Goal: Task Accomplishment & Management: Manage account settings

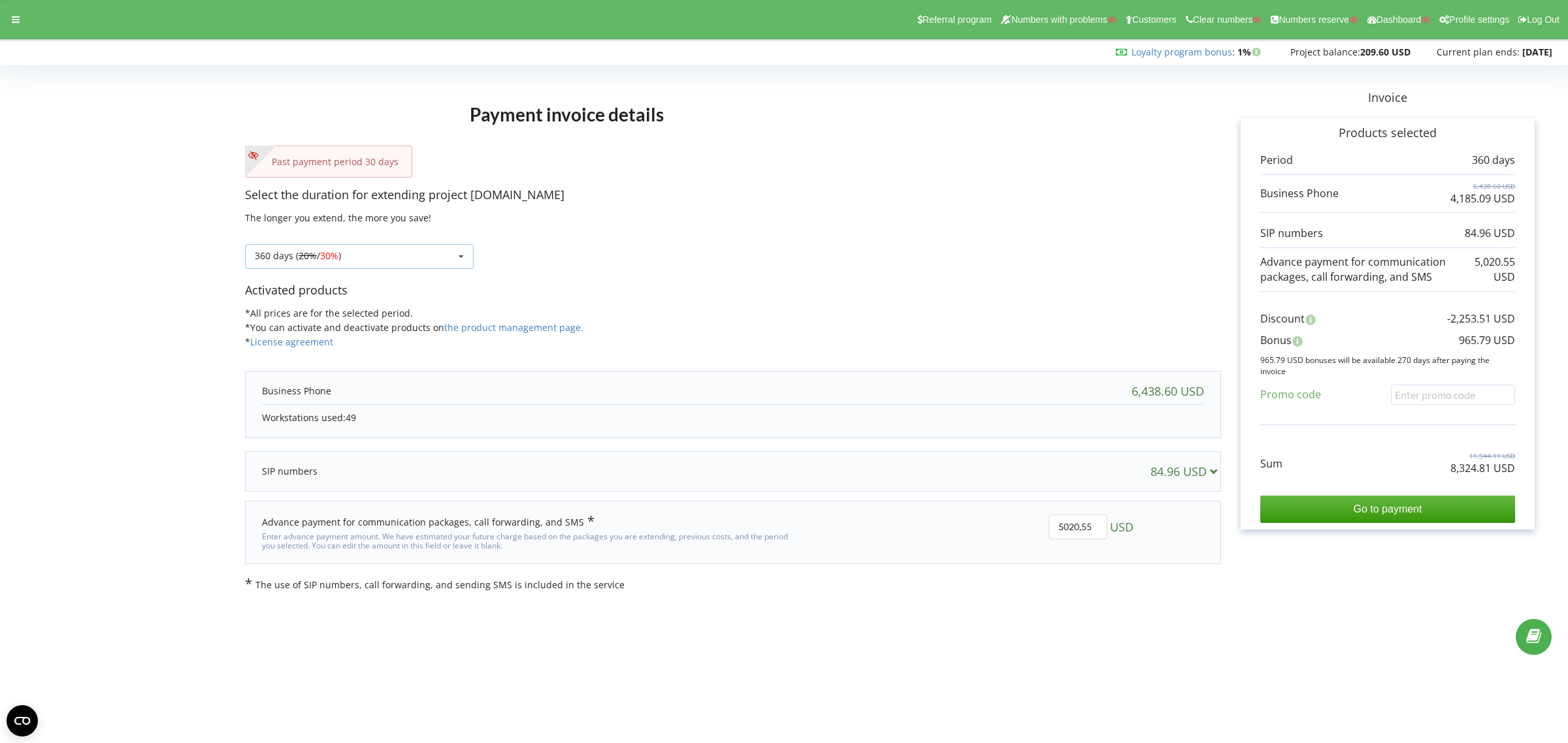
click at [290, 260] on div "360 days ( 20% / 30% )" at bounding box center [298, 256] width 86 height 9
click at [283, 297] on div "30 days" at bounding box center [359, 304] width 227 height 24
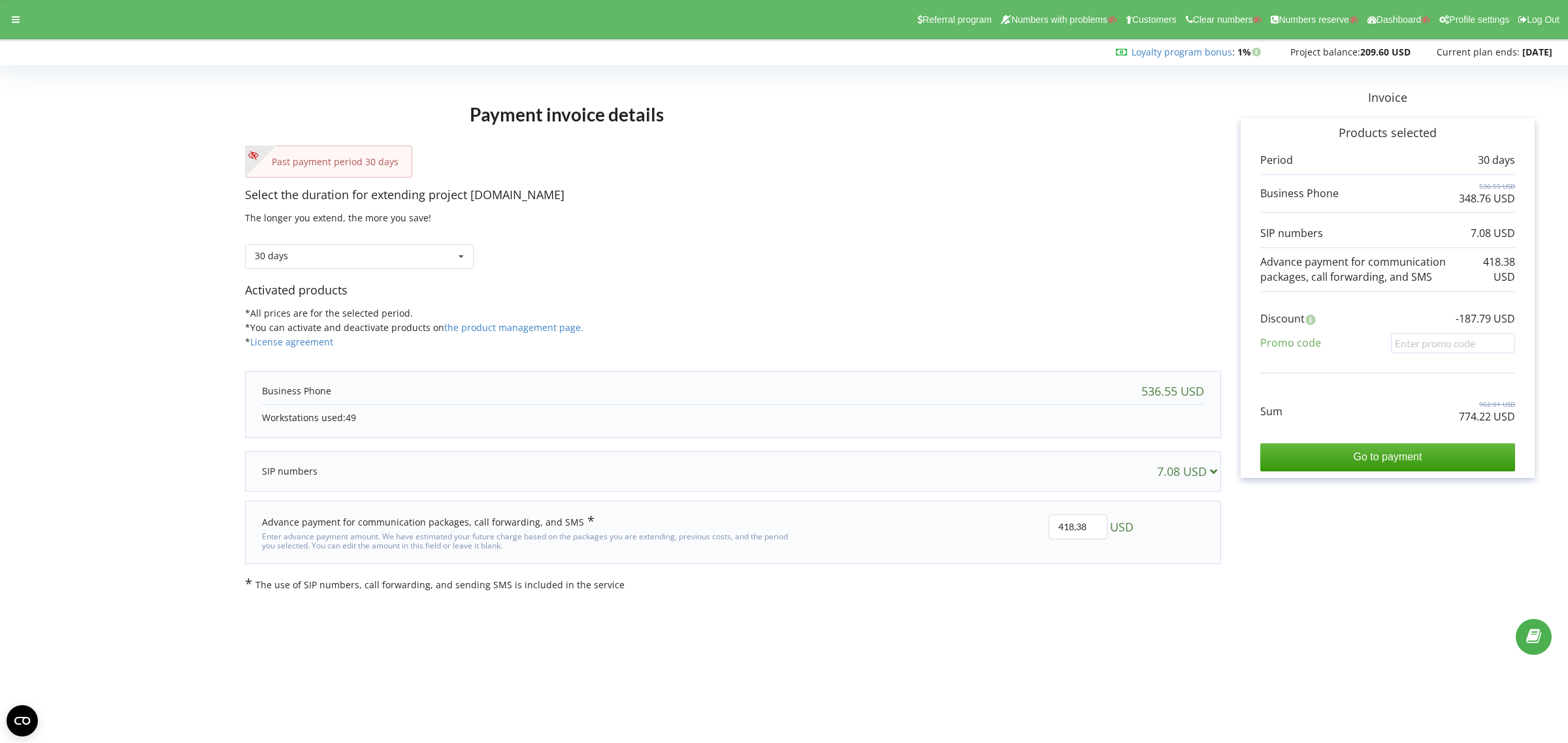
click at [1057, 619] on body "Referral program Numbers with problems Customers Clear numbers Numbers reserve …" at bounding box center [784, 372] width 1568 height 743
click at [61, 233] on form "Payment invoice details Past payment period 30 days Select the duration for ext…" at bounding box center [783, 331] width 1540 height 522
click at [12, 22] on icon at bounding box center [16, 19] width 8 height 9
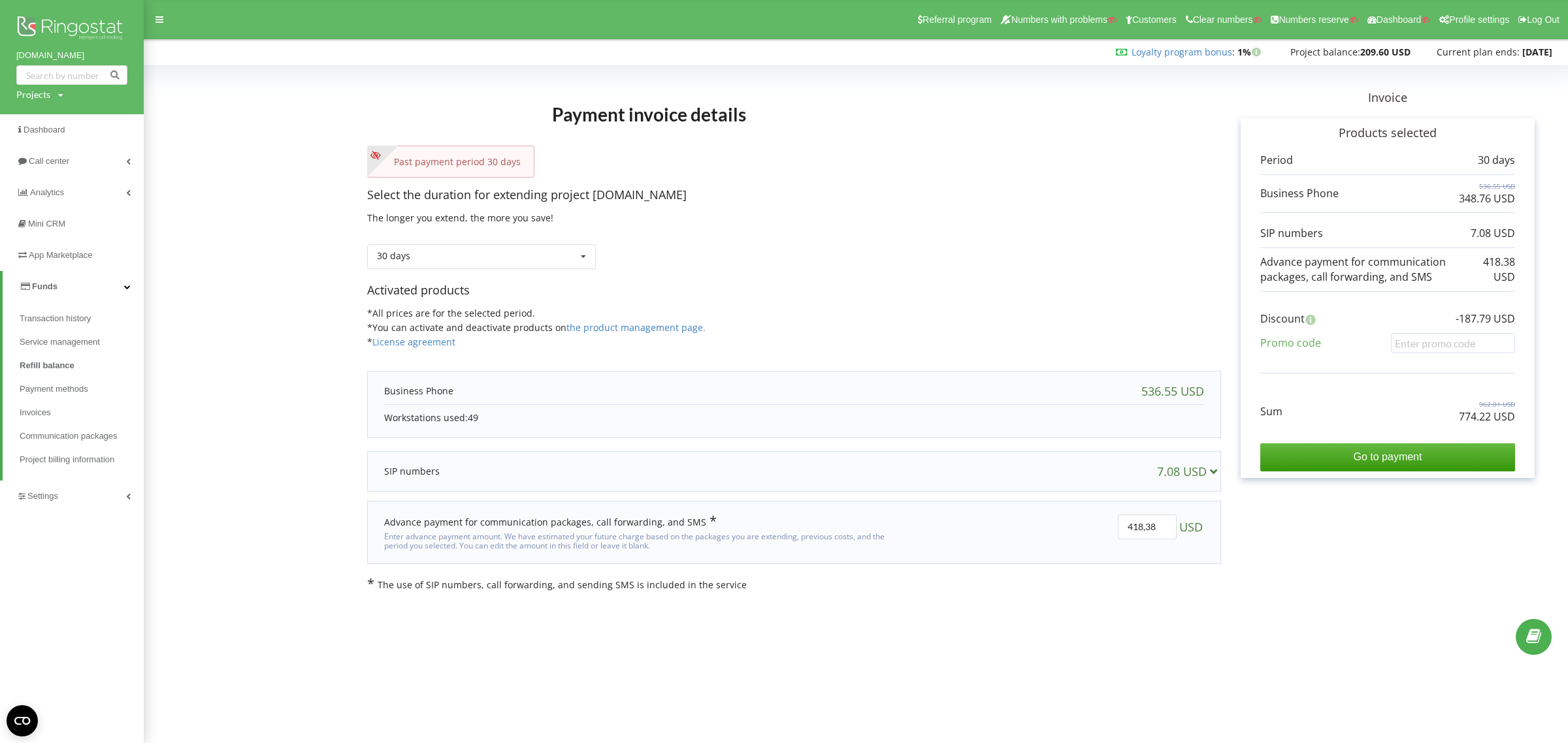
click at [45, 283] on span "Funds" at bounding box center [45, 286] width 26 height 9
click at [45, 283] on span "Funds" at bounding box center [42, 286] width 26 height 9
click at [37, 497] on span "Settings" at bounding box center [43, 496] width 33 height 9
click at [49, 375] on span "VirtualPBX" at bounding box center [52, 381] width 44 height 13
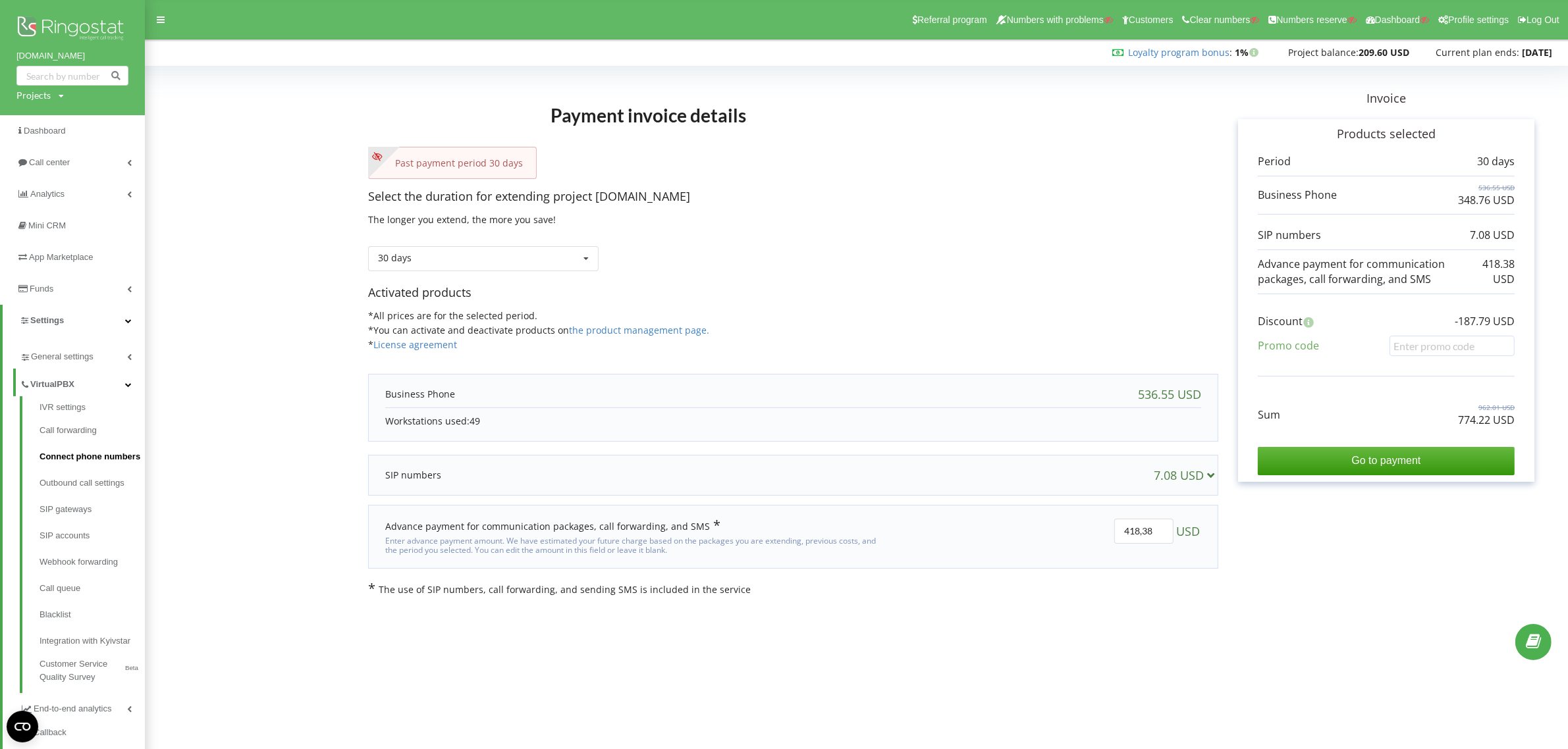
click at [80, 454] on link "Connect phone numbers" at bounding box center [92, 457] width 105 height 27
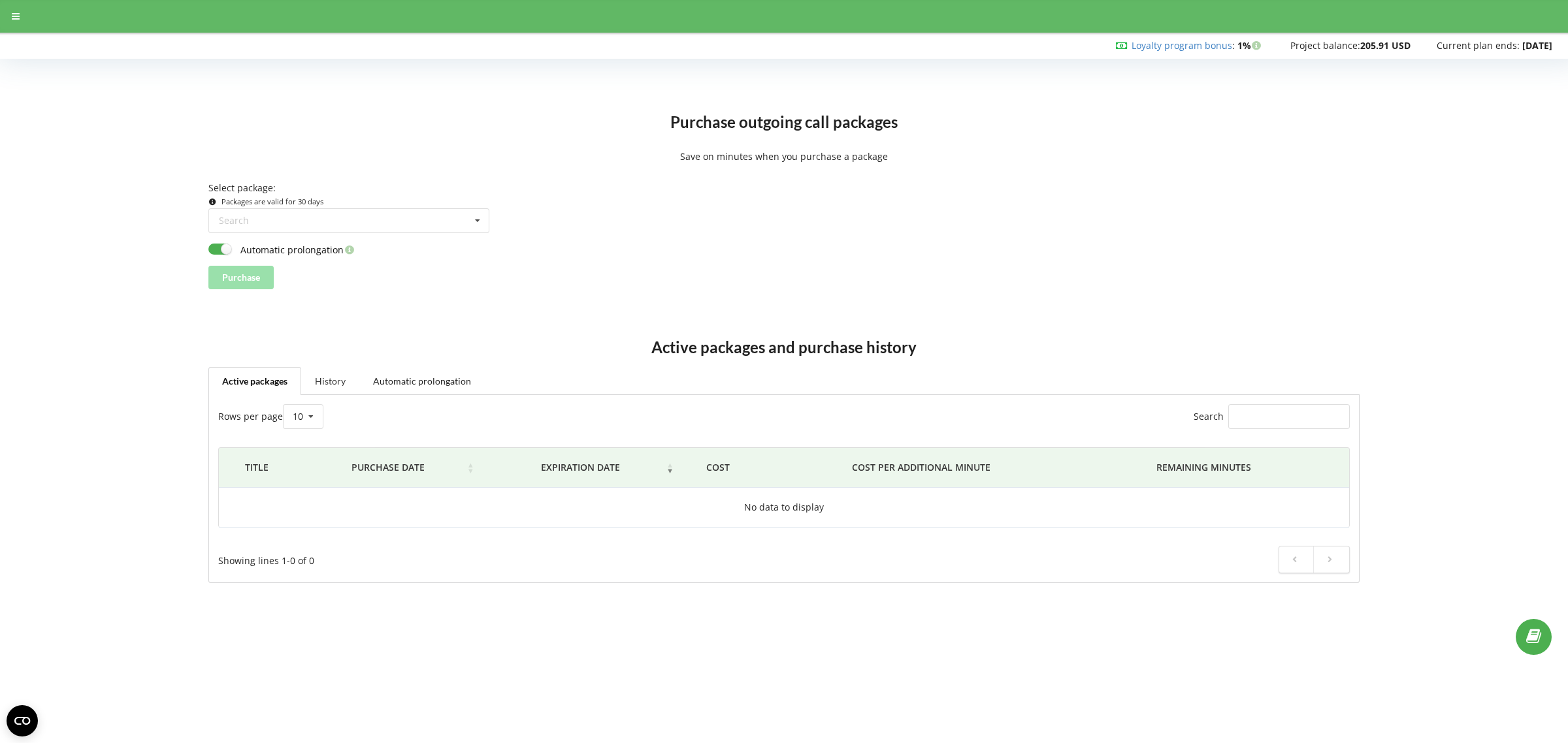
click at [325, 379] on link "History" at bounding box center [330, 380] width 58 height 27
click at [275, 373] on link "Active packages" at bounding box center [254, 380] width 92 height 27
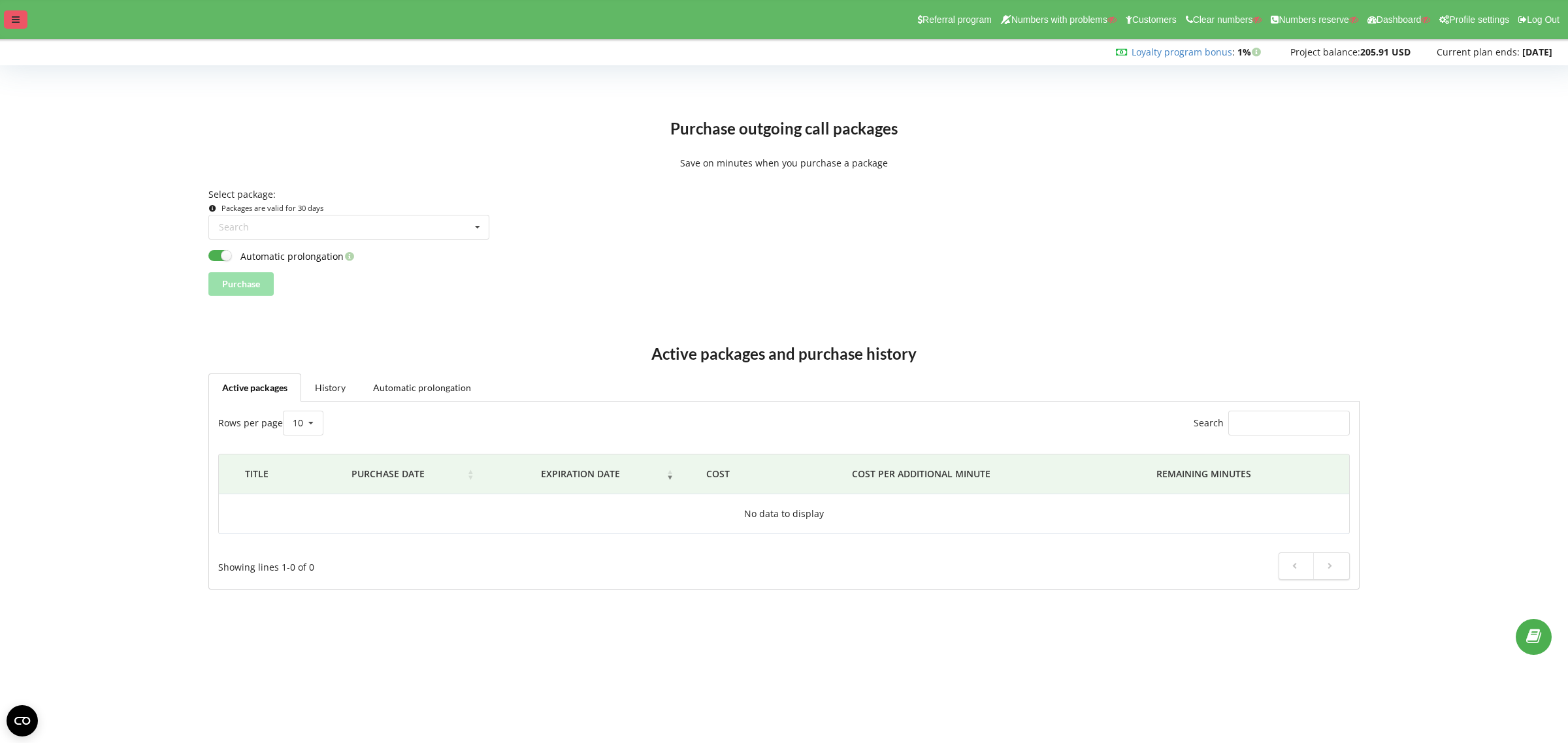
click at [13, 10] on div at bounding box center [16, 19] width 24 height 18
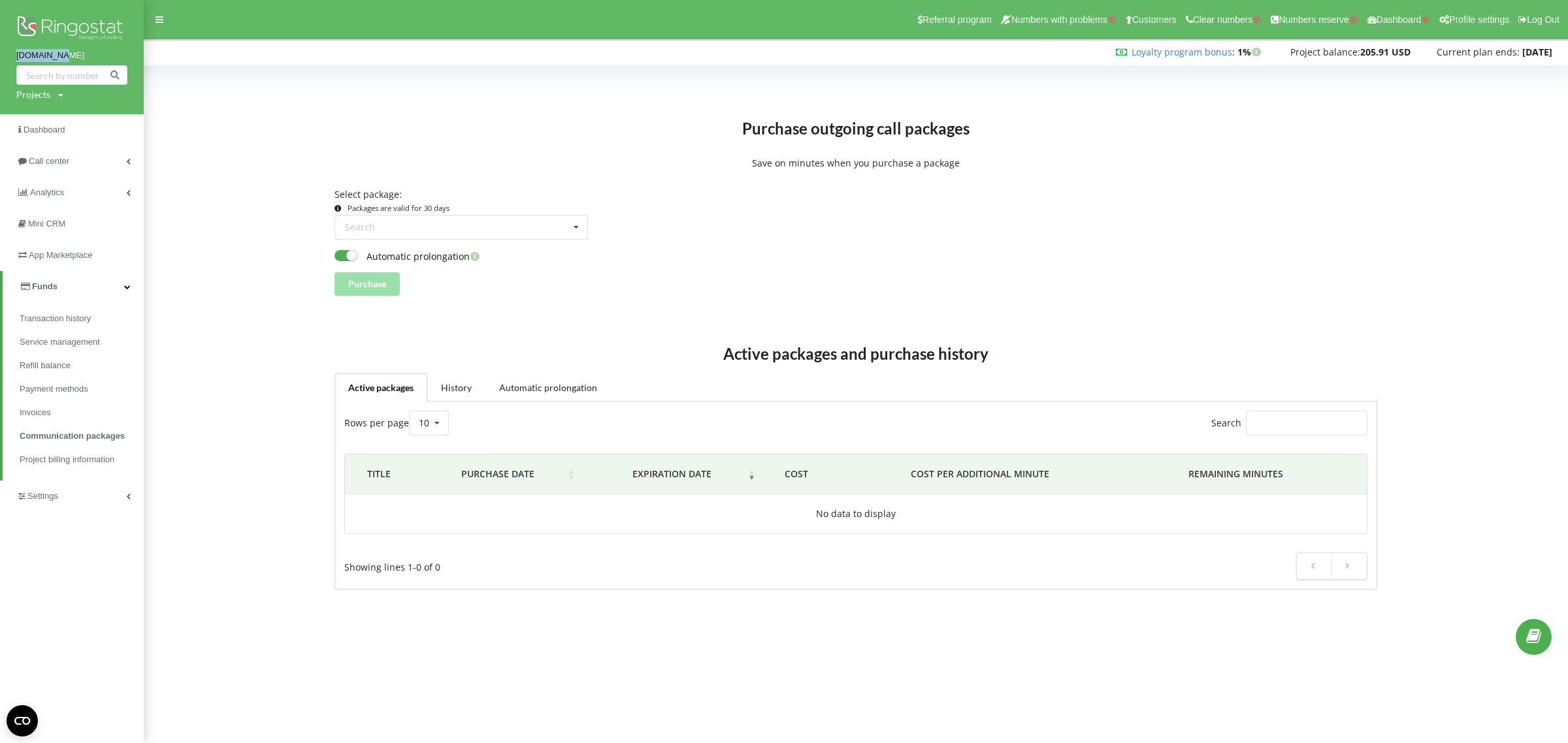
drag, startPoint x: 14, startPoint y: 53, endPoint x: 77, endPoint y: 52, distance: 63.0
click at [71, 52] on div "l-a-b-a.pl Projects Search" at bounding box center [72, 57] width 144 height 115
copy link "[DOMAIN_NAME]"
click at [452, 385] on link "History" at bounding box center [456, 387] width 58 height 27
click at [527, 385] on link "Automatic prolongation" at bounding box center [547, 387] width 125 height 27
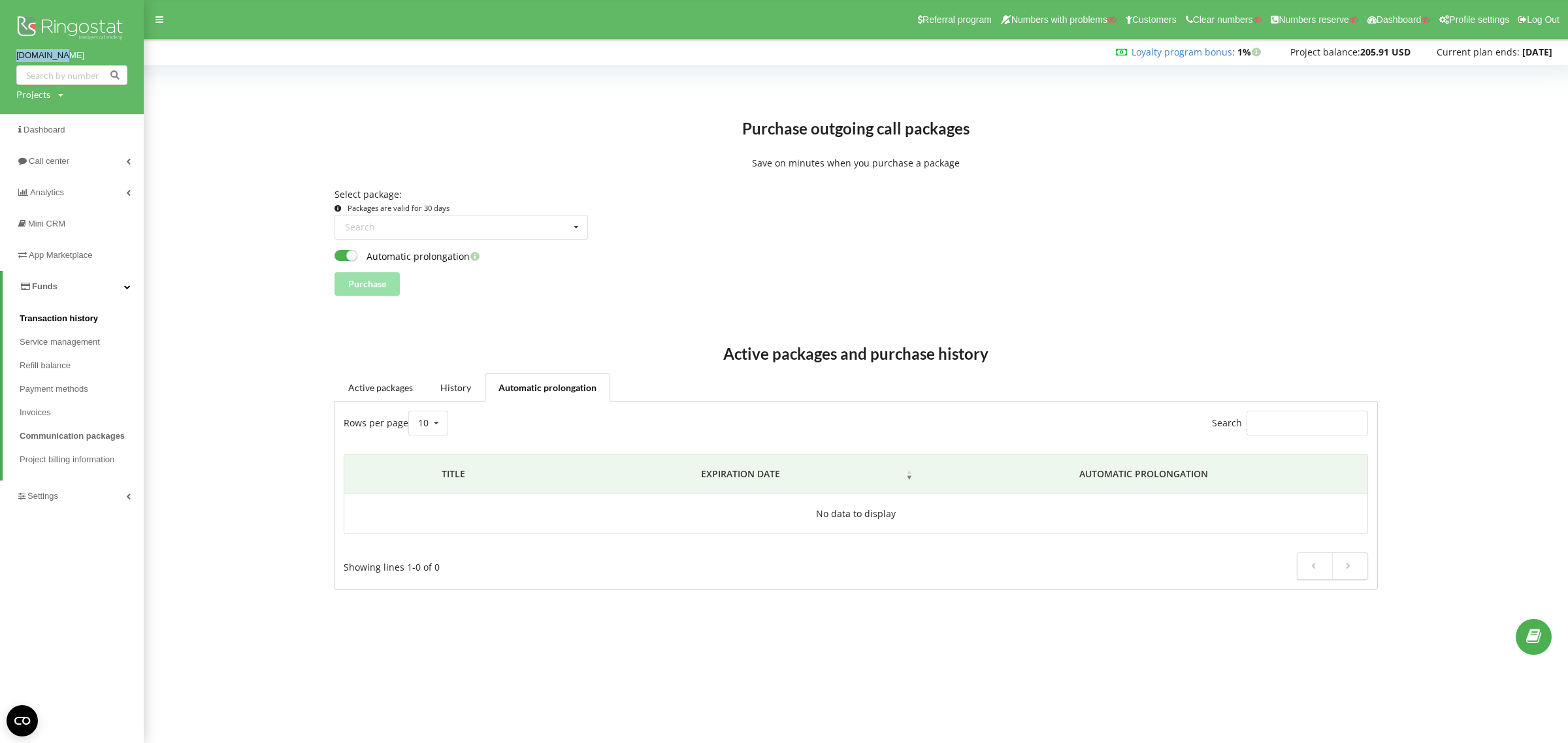
click at [46, 314] on span "Transaction history" at bounding box center [59, 318] width 79 height 13
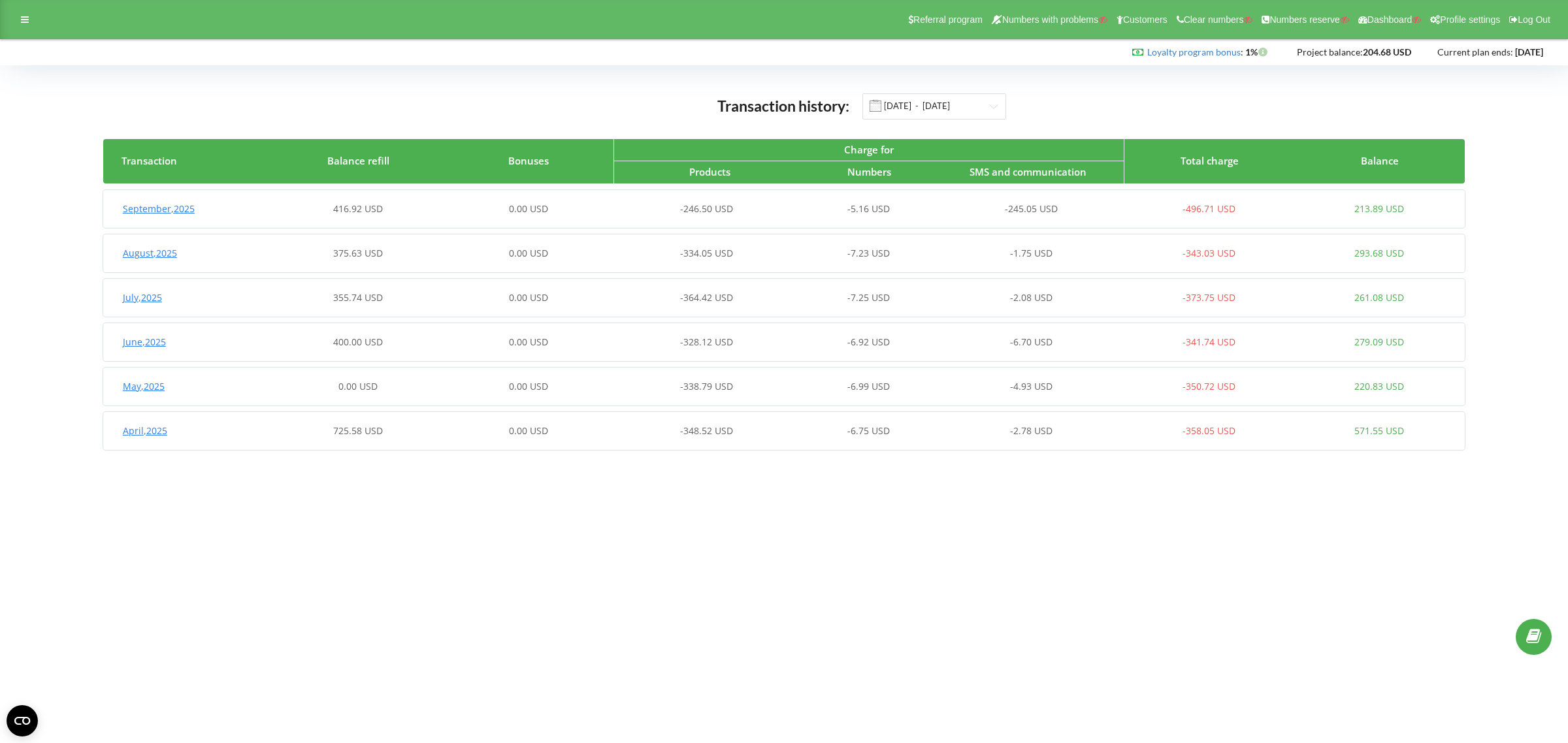
click at [572, 207] on div "0.00 USD" at bounding box center [528, 209] width 170 height 13
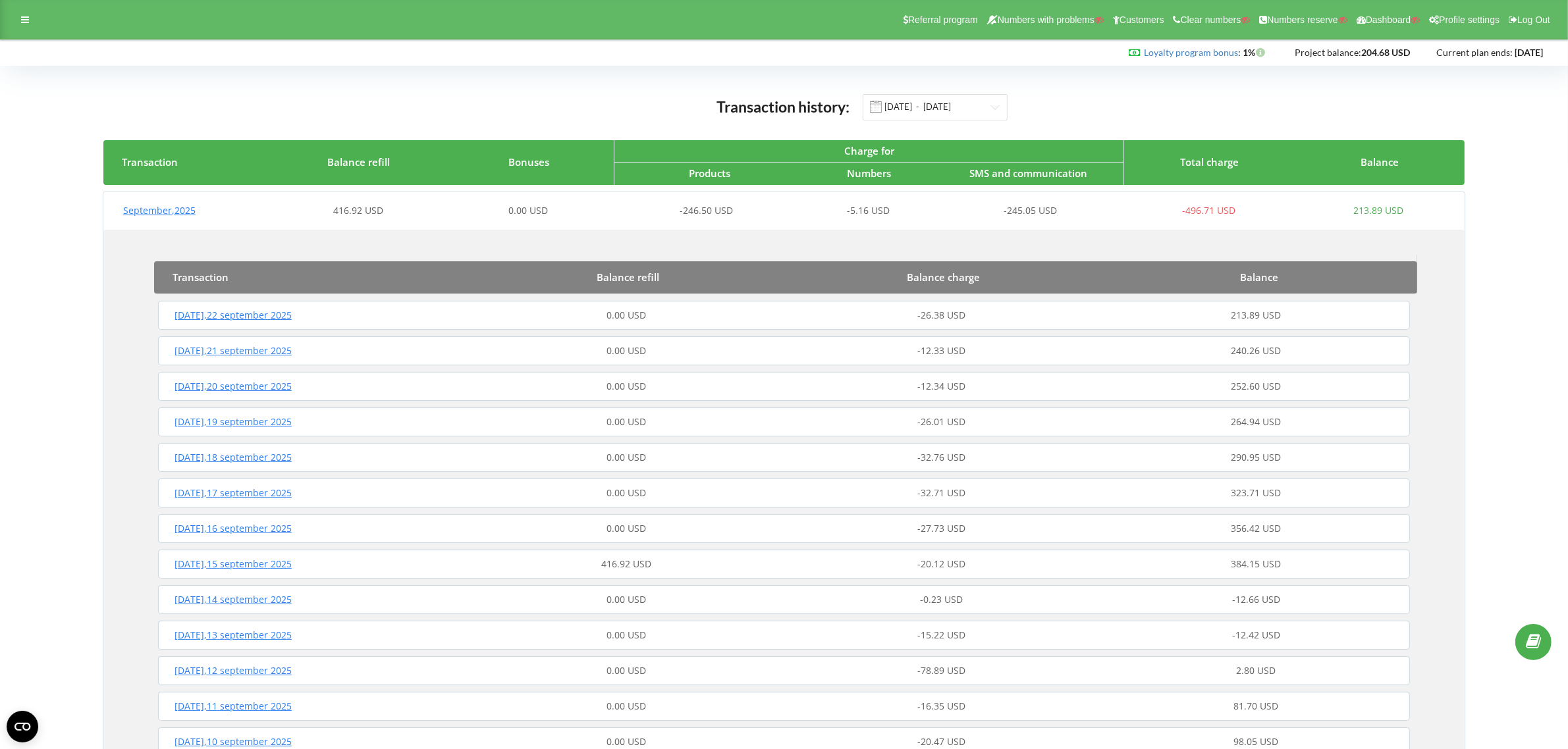
click at [769, 316] on div "0.00 USD" at bounding box center [627, 315] width 315 height 13
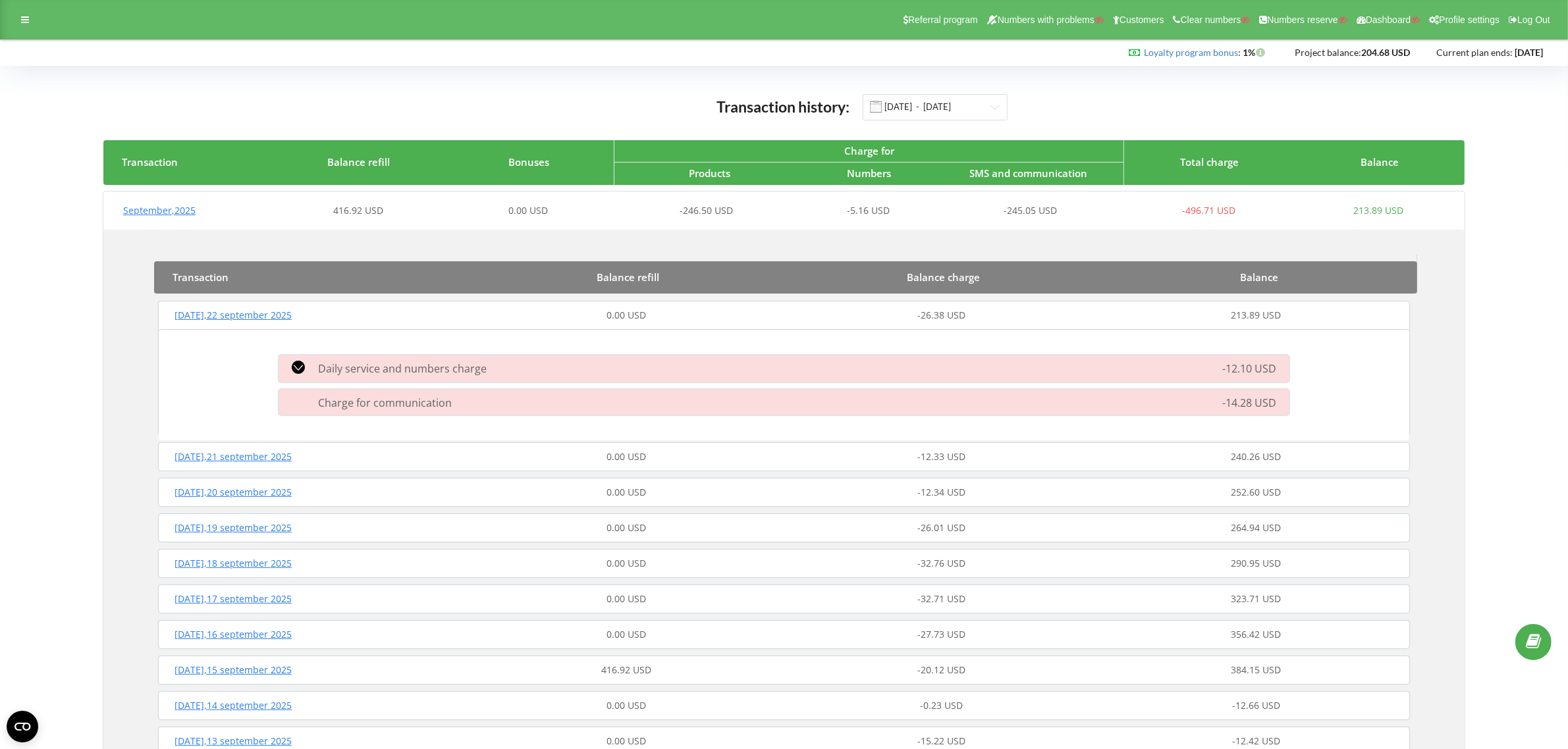
click at [446, 402] on span "Charge for communication" at bounding box center [385, 403] width 134 height 14
click at [706, 454] on div "0.00 USD" at bounding box center [627, 457] width 315 height 13
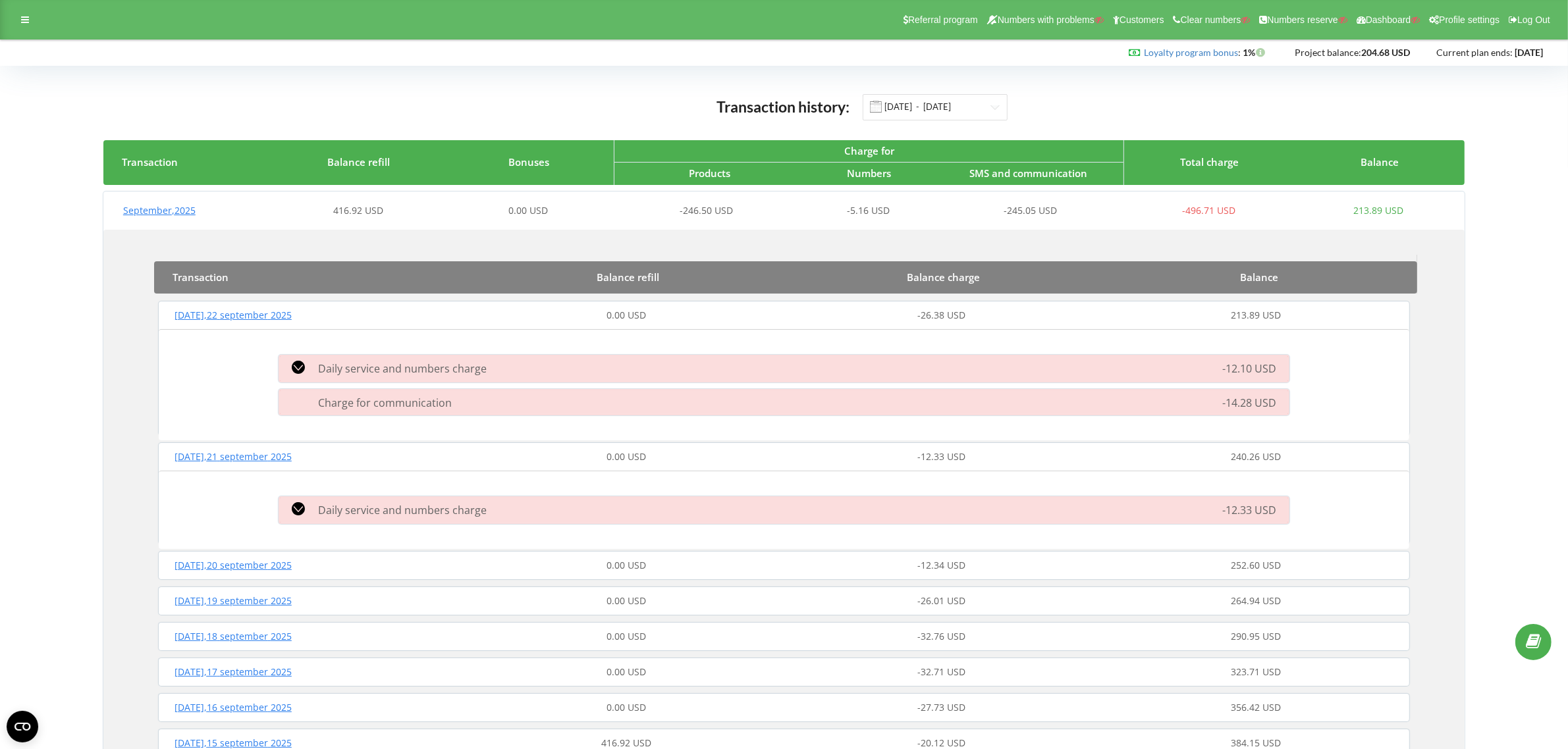
click at [724, 561] on div "0.00 USD" at bounding box center [627, 565] width 315 height 13
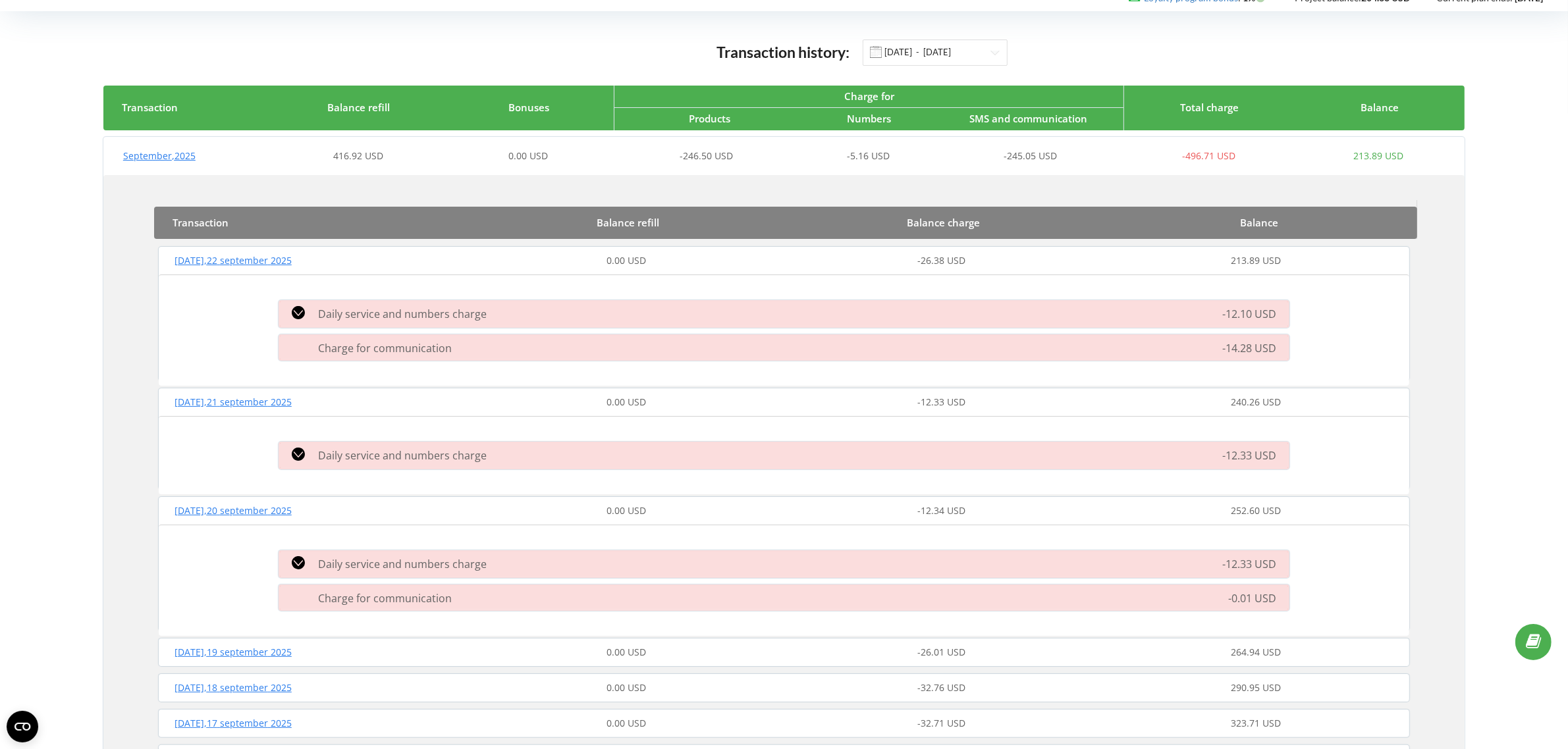
scroll to position [165, 0]
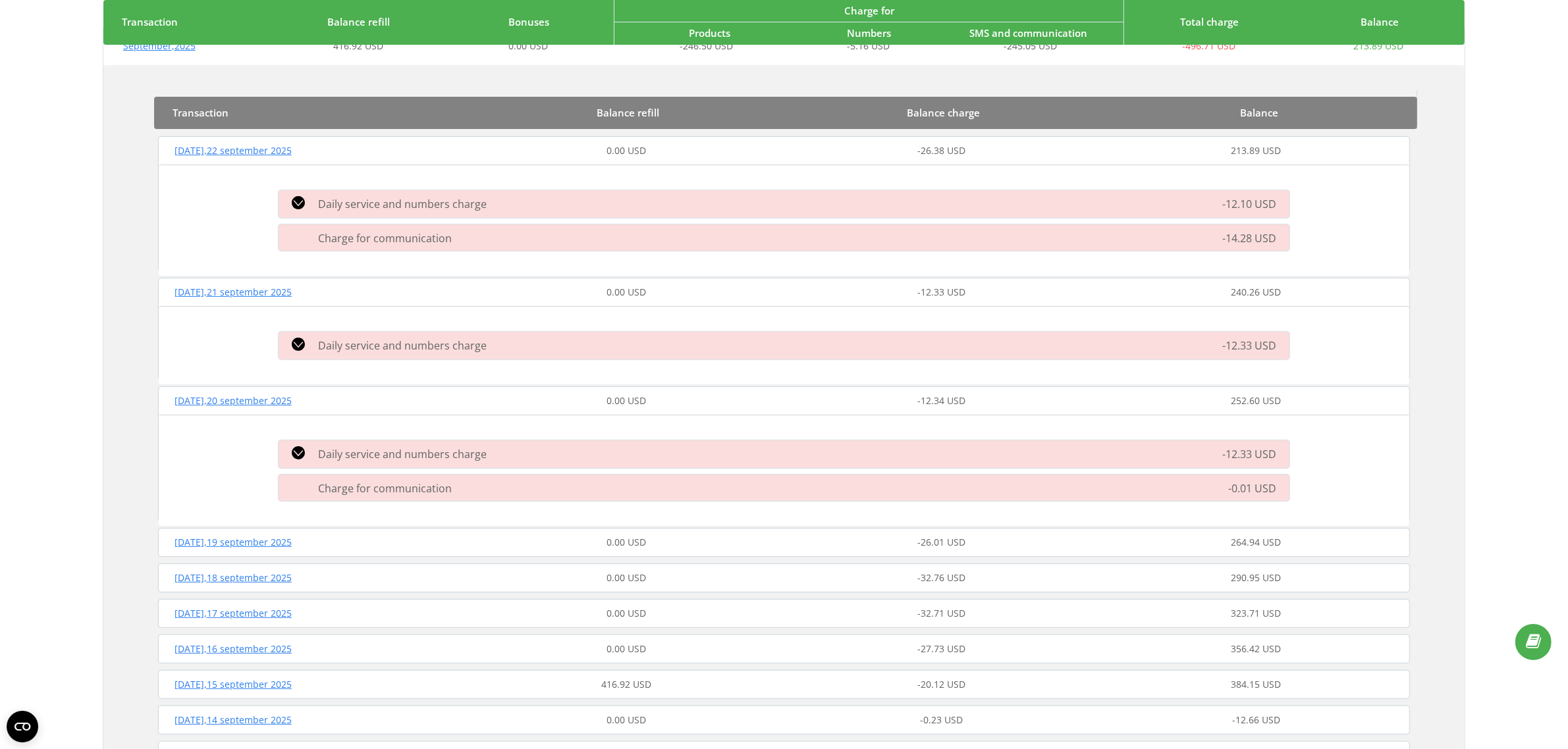
click at [697, 537] on div "0.00 USD" at bounding box center [627, 542] width 315 height 13
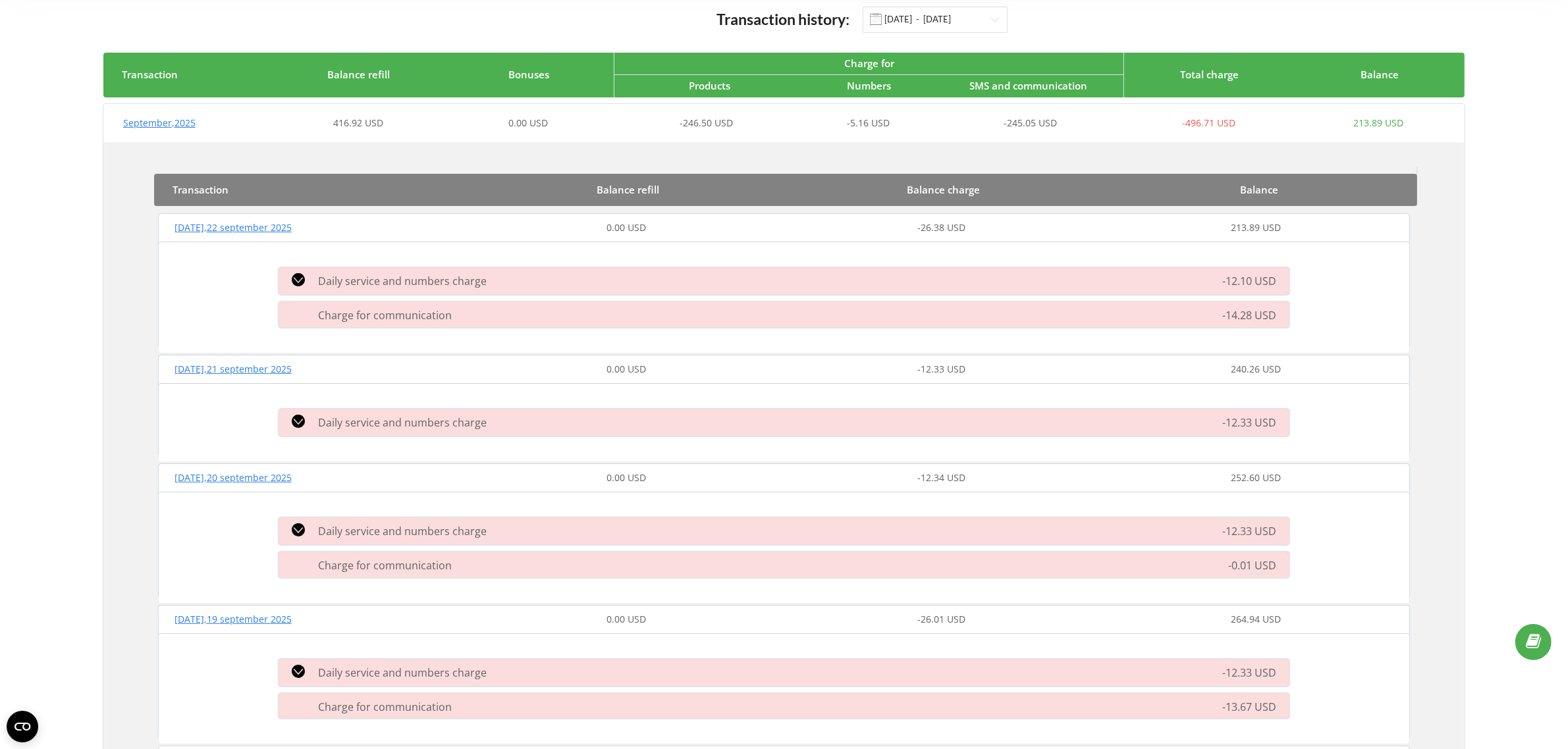
scroll to position [0, 0]
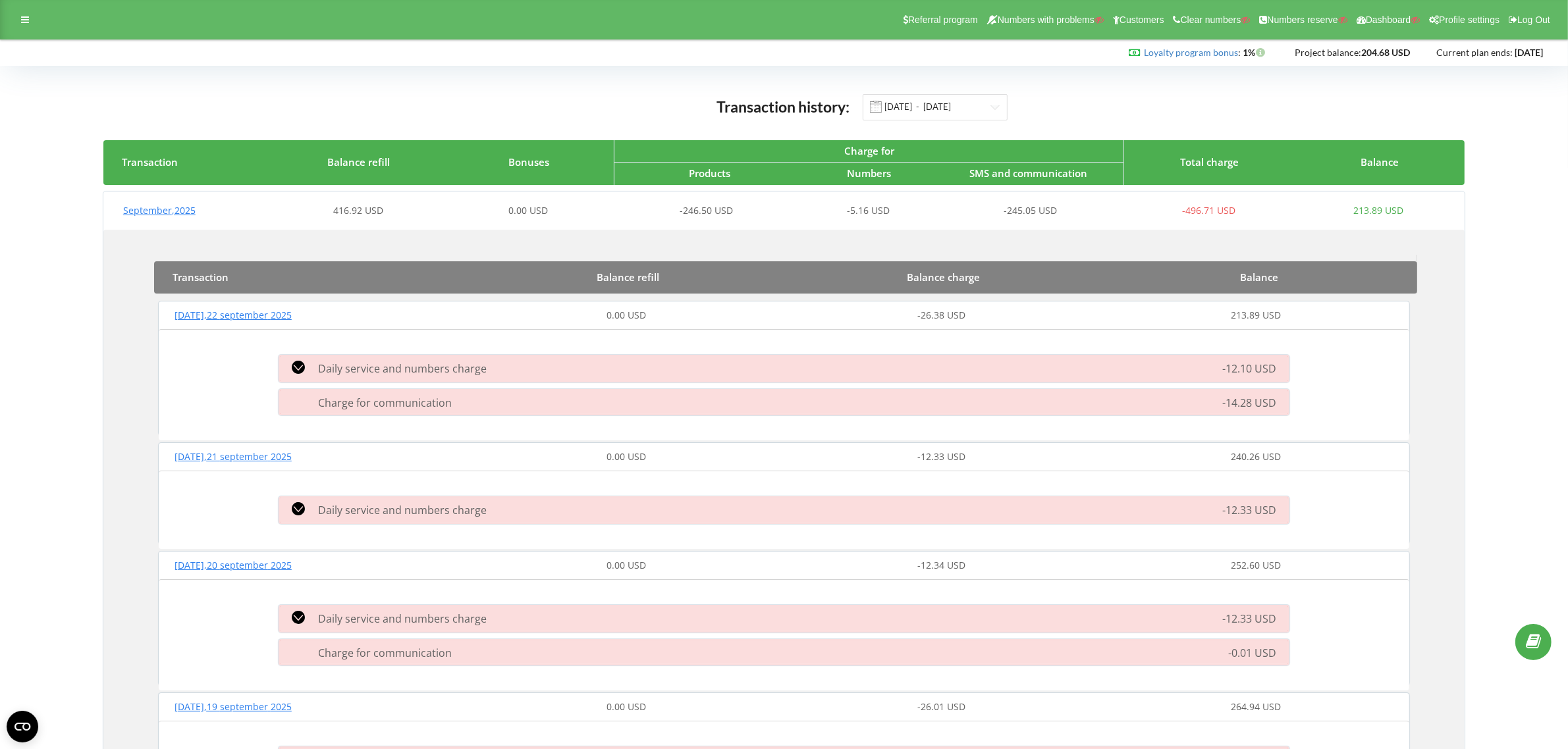
click at [663, 205] on div "-246.50 USD" at bounding box center [699, 210] width 170 height 13
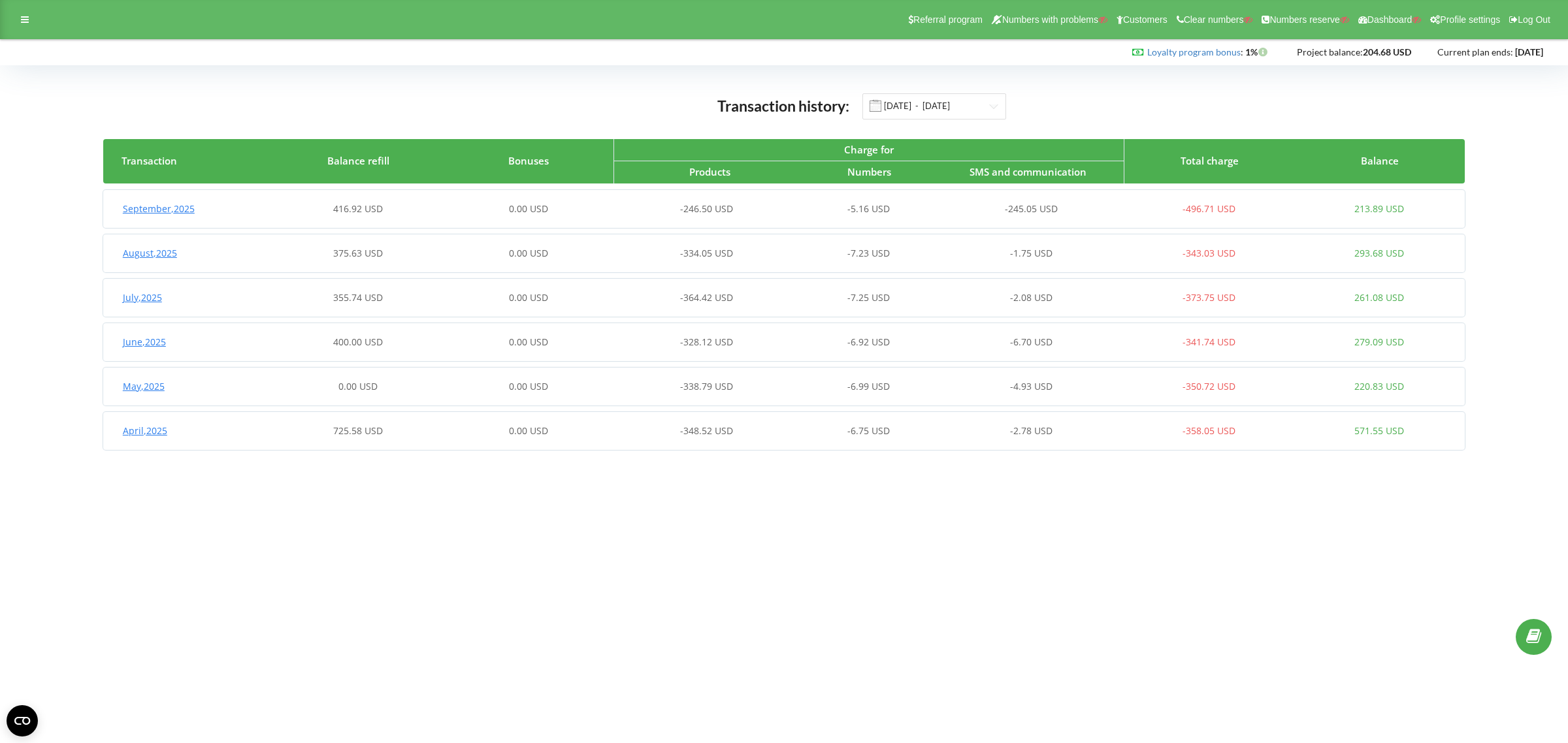
click at [958, 197] on div "[DATE] 416.92 USD 0.00 USD -246.50 USD -5.16 USD -245.05 USD -496.71 USD 213.89…" at bounding box center [783, 209] width 1360 height 31
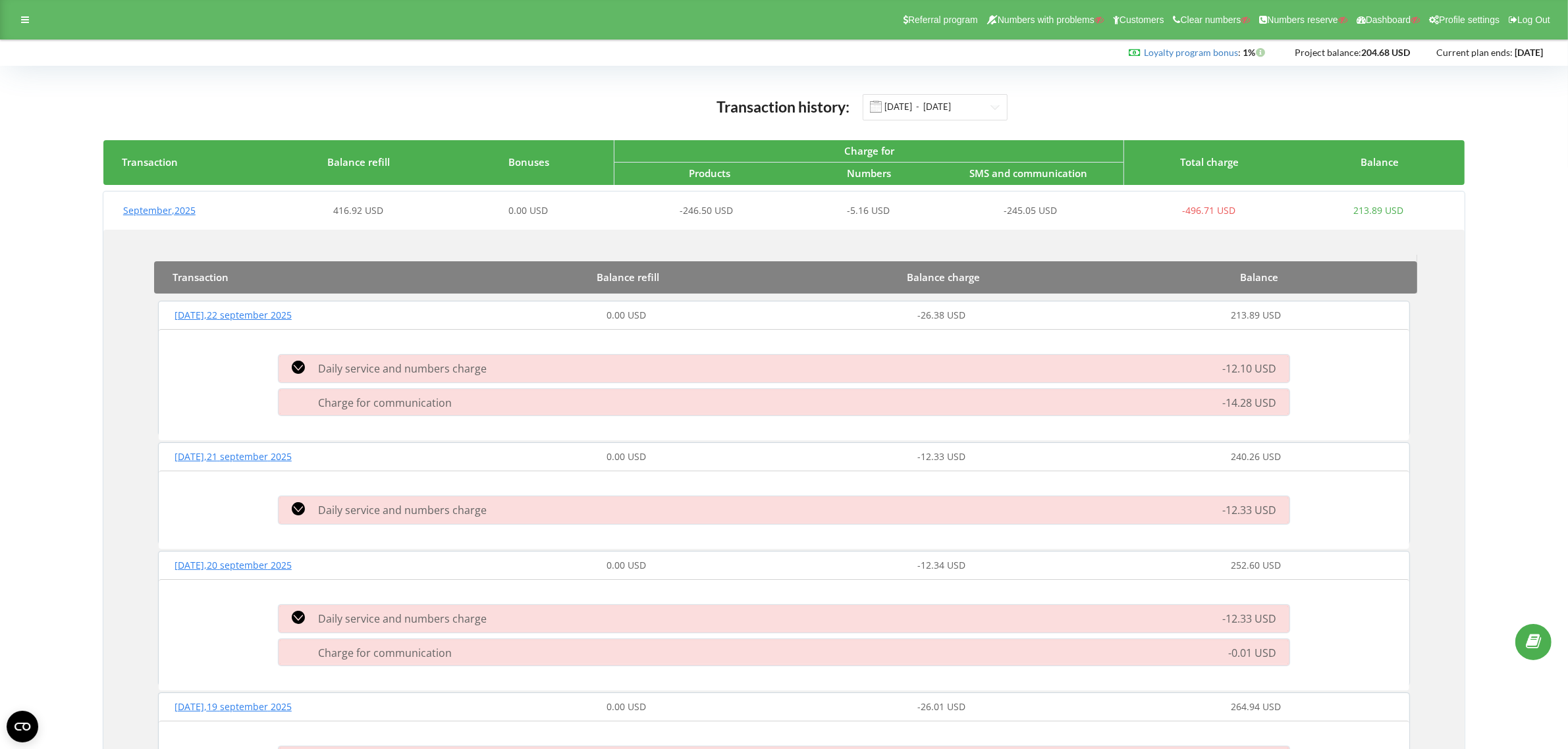
click at [812, 206] on div "-5.16 USD" at bounding box center [868, 210] width 170 height 13
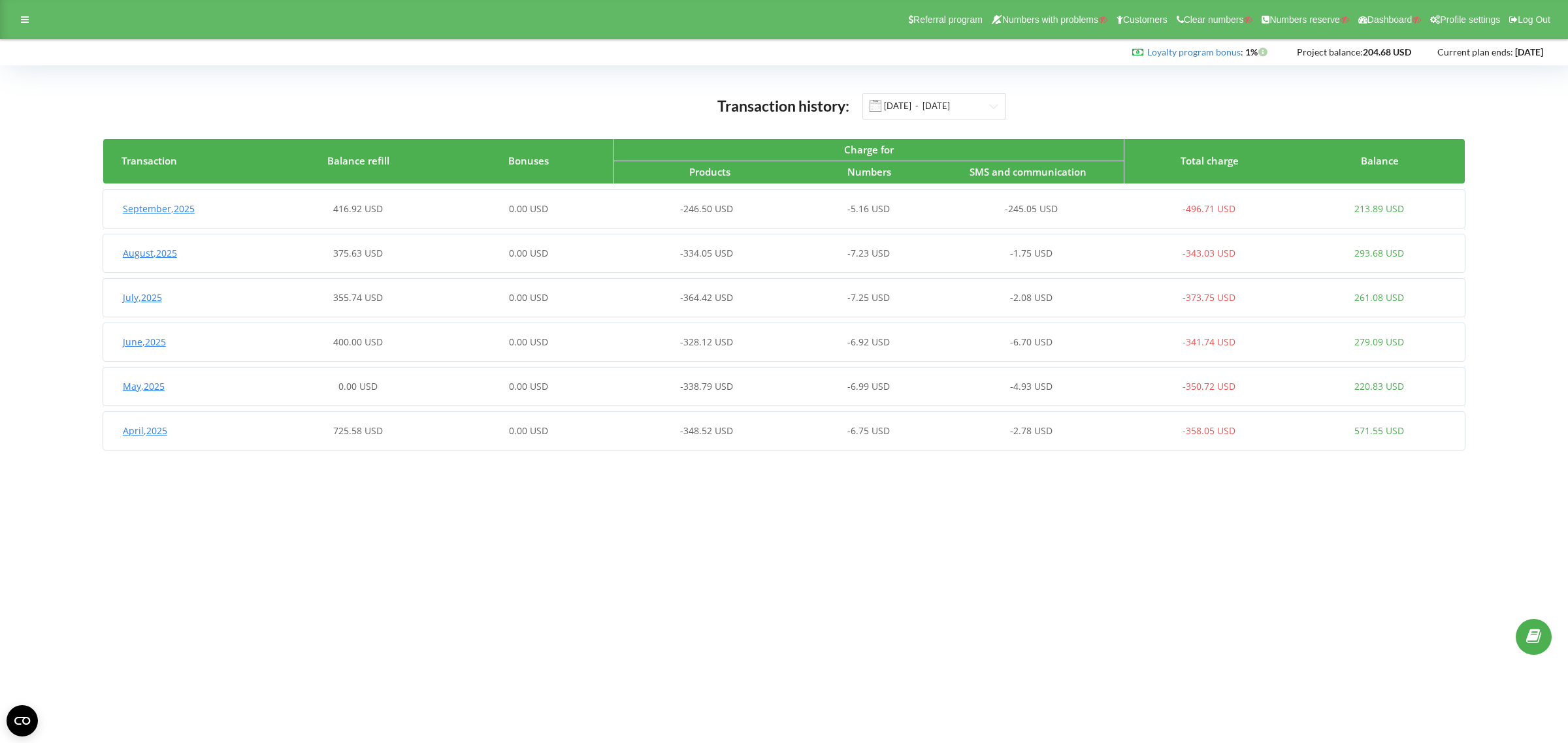
click at [936, 203] on div "-5.16 USD" at bounding box center [868, 209] width 170 height 13
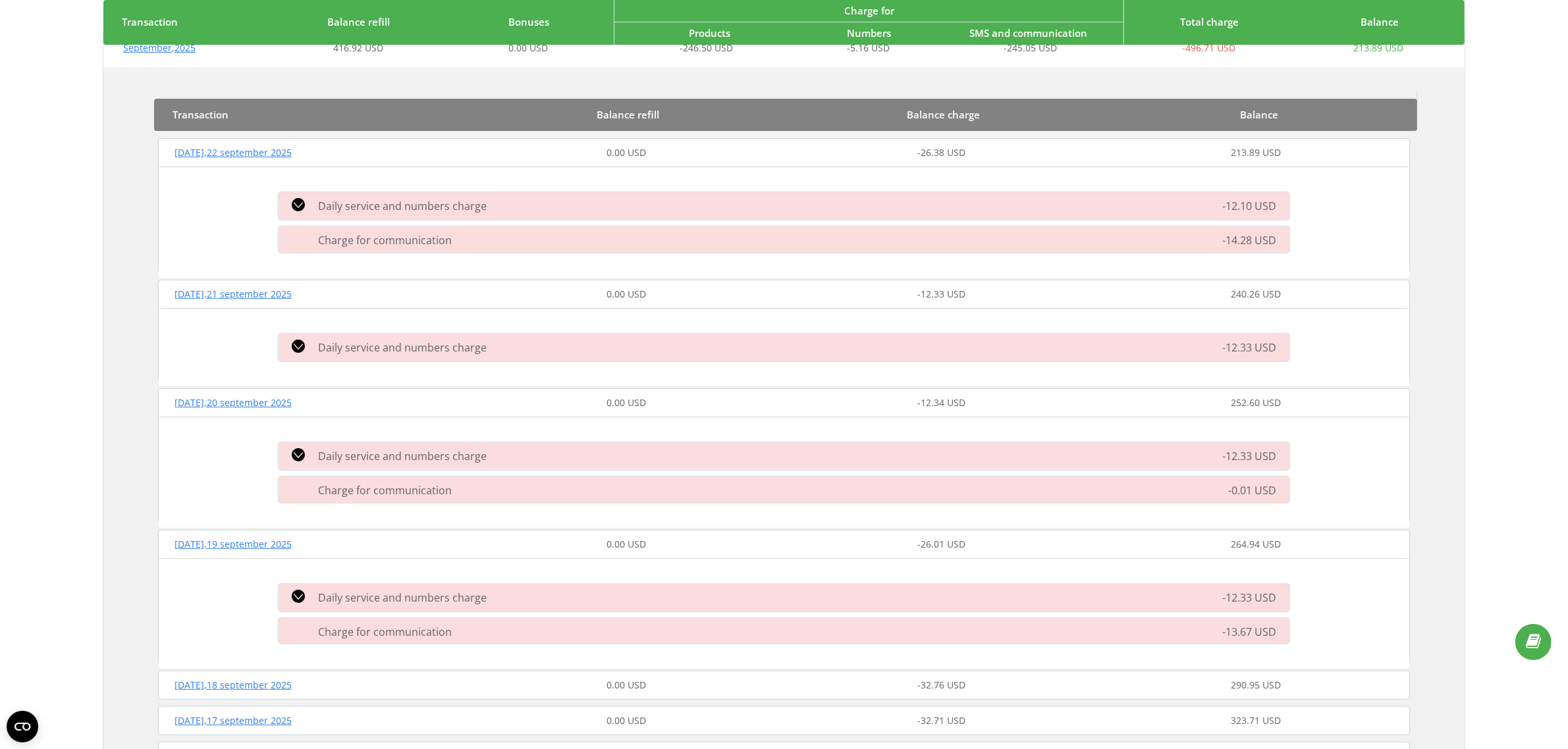
scroll to position [165, 0]
click at [541, 627] on div "Charge for communication" at bounding box center [624, 629] width 706 height 14
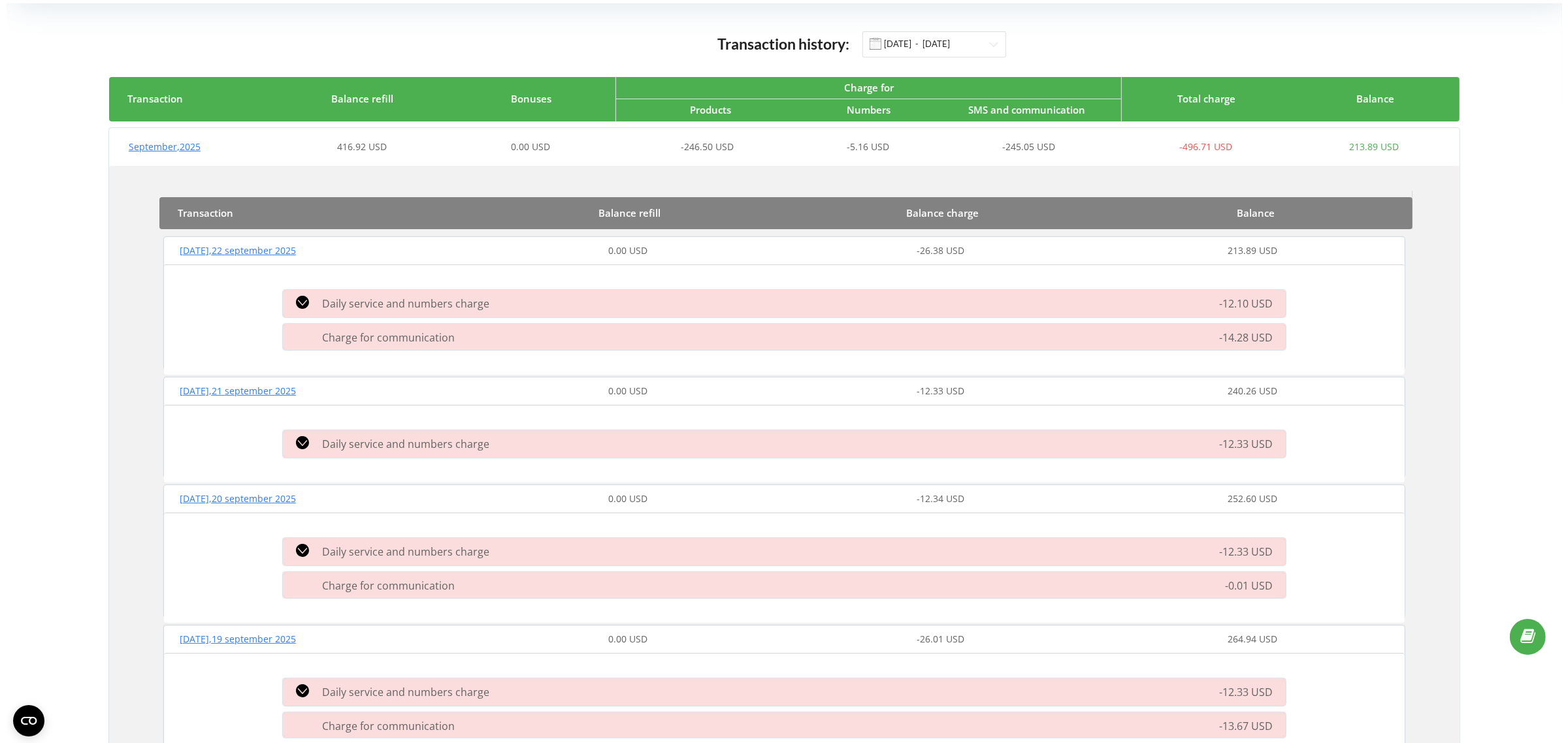
scroll to position [0, 0]
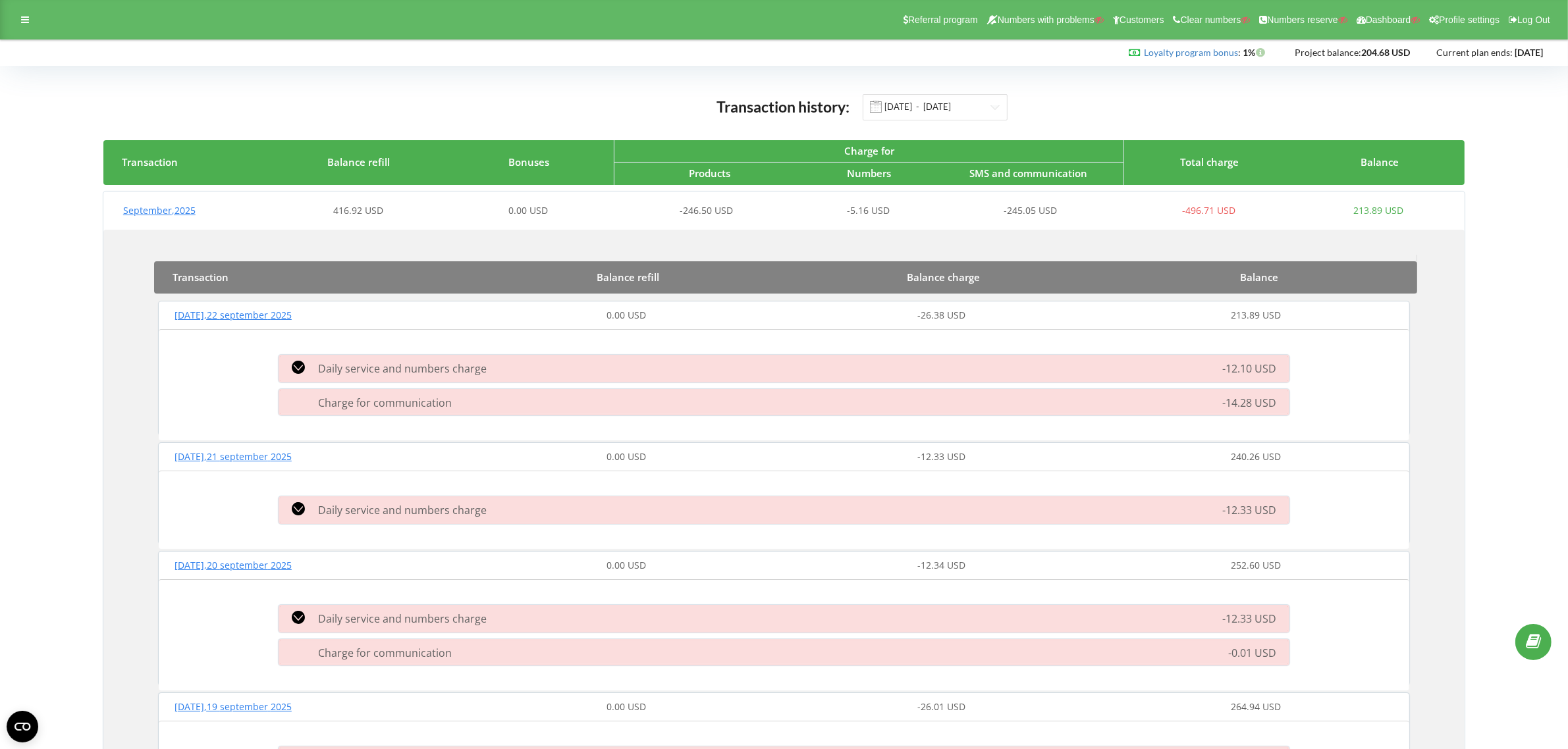
click at [953, 208] on div "-5.16 USD" at bounding box center [868, 210] width 170 height 13
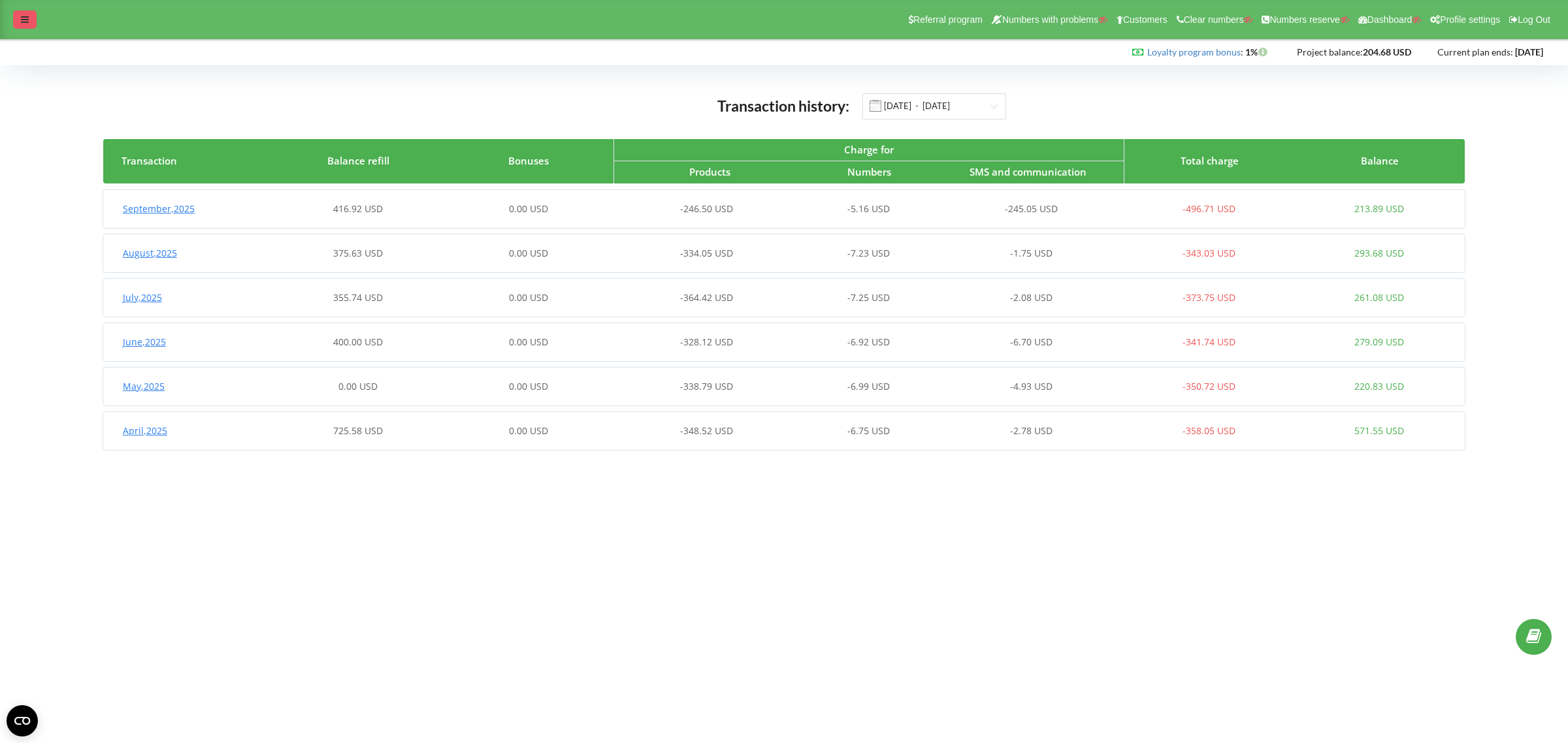
click at [15, 10] on div at bounding box center [24, 19] width 24 height 18
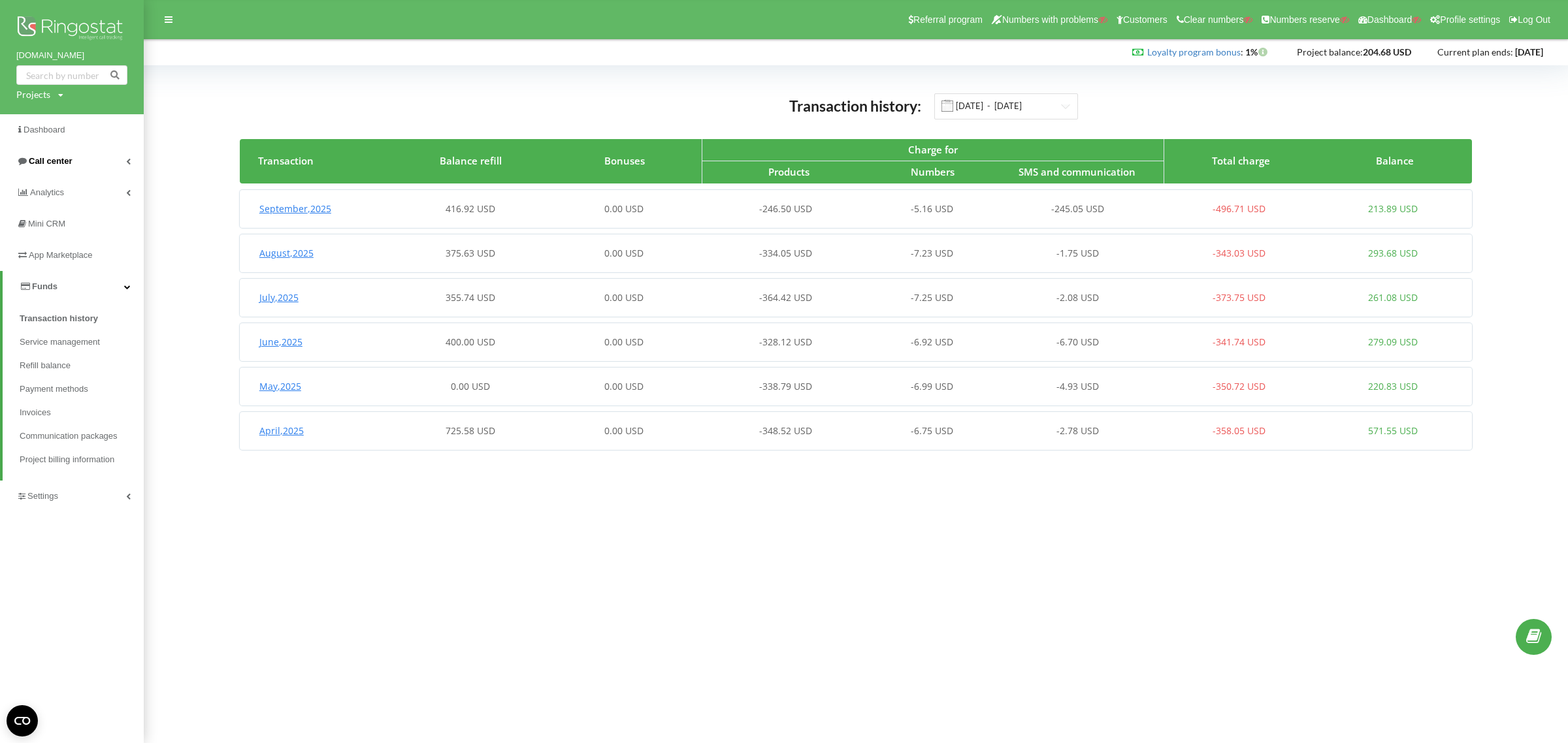
click at [52, 158] on span "Call center" at bounding box center [50, 161] width 43 height 9
click at [44, 190] on span "Call log" at bounding box center [35, 193] width 31 height 13
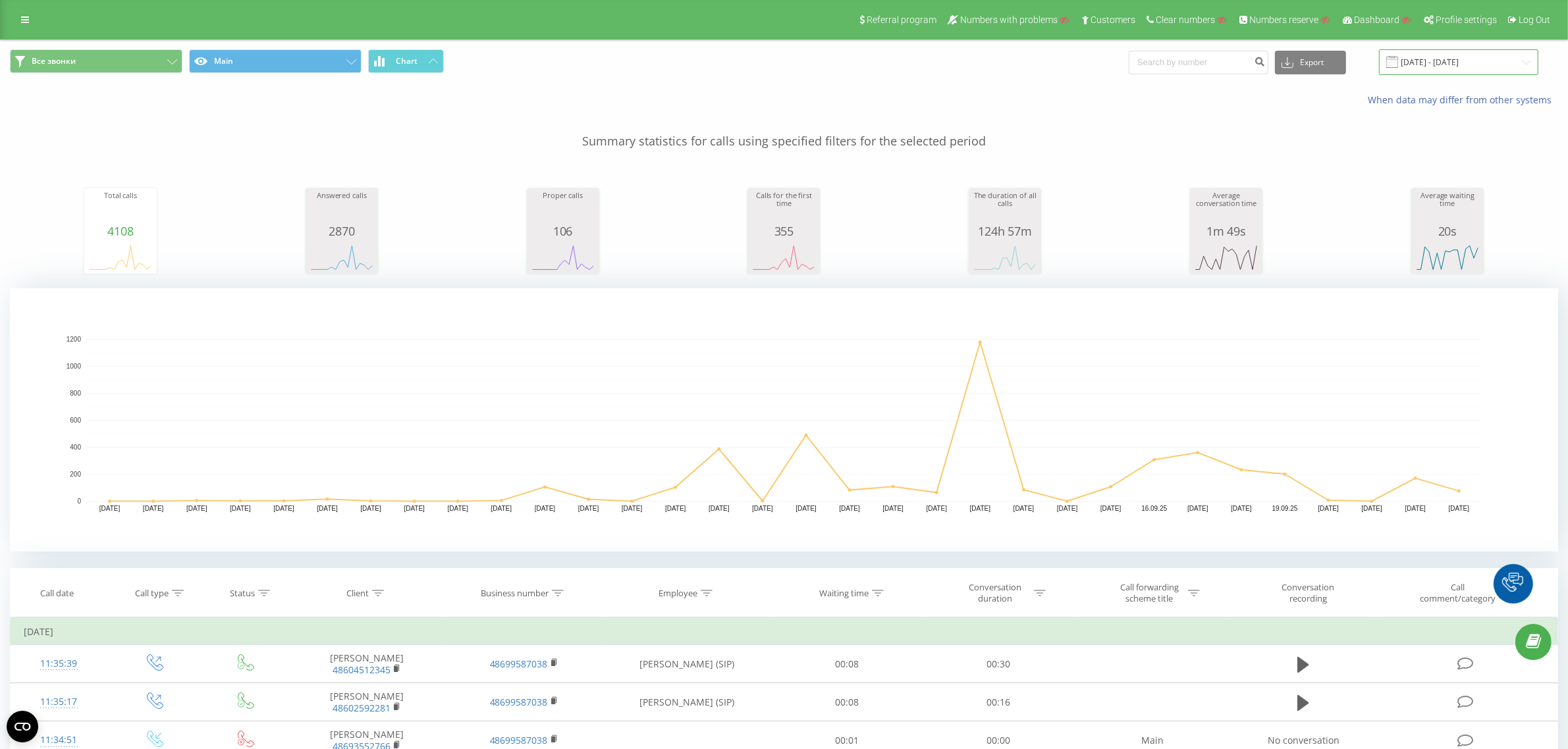
click at [1464, 66] on input "23.08.2025 - 23.09.2025" at bounding box center [1459, 62] width 159 height 26
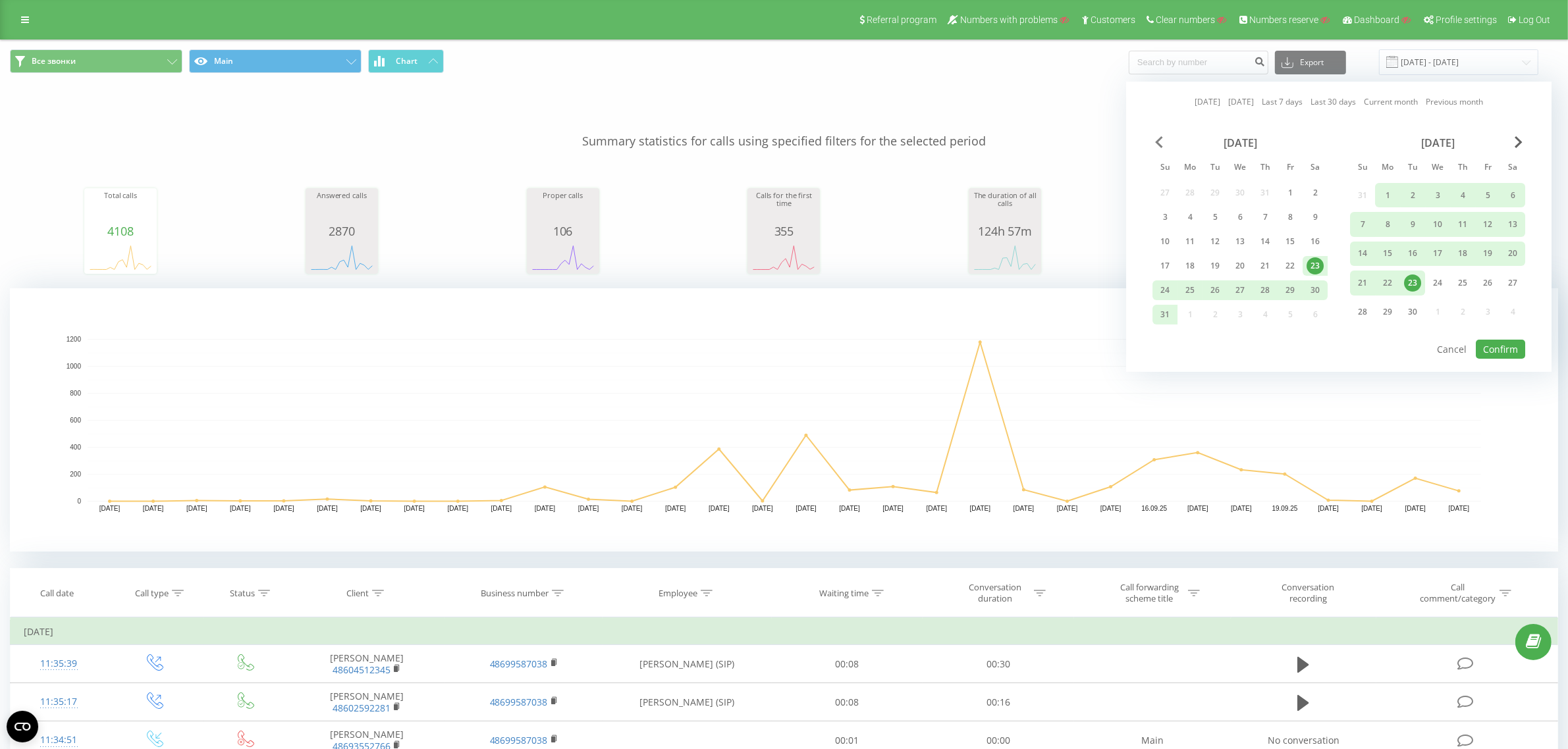
click at [1160, 144] on span "Previous Month" at bounding box center [1159, 141] width 8 height 12
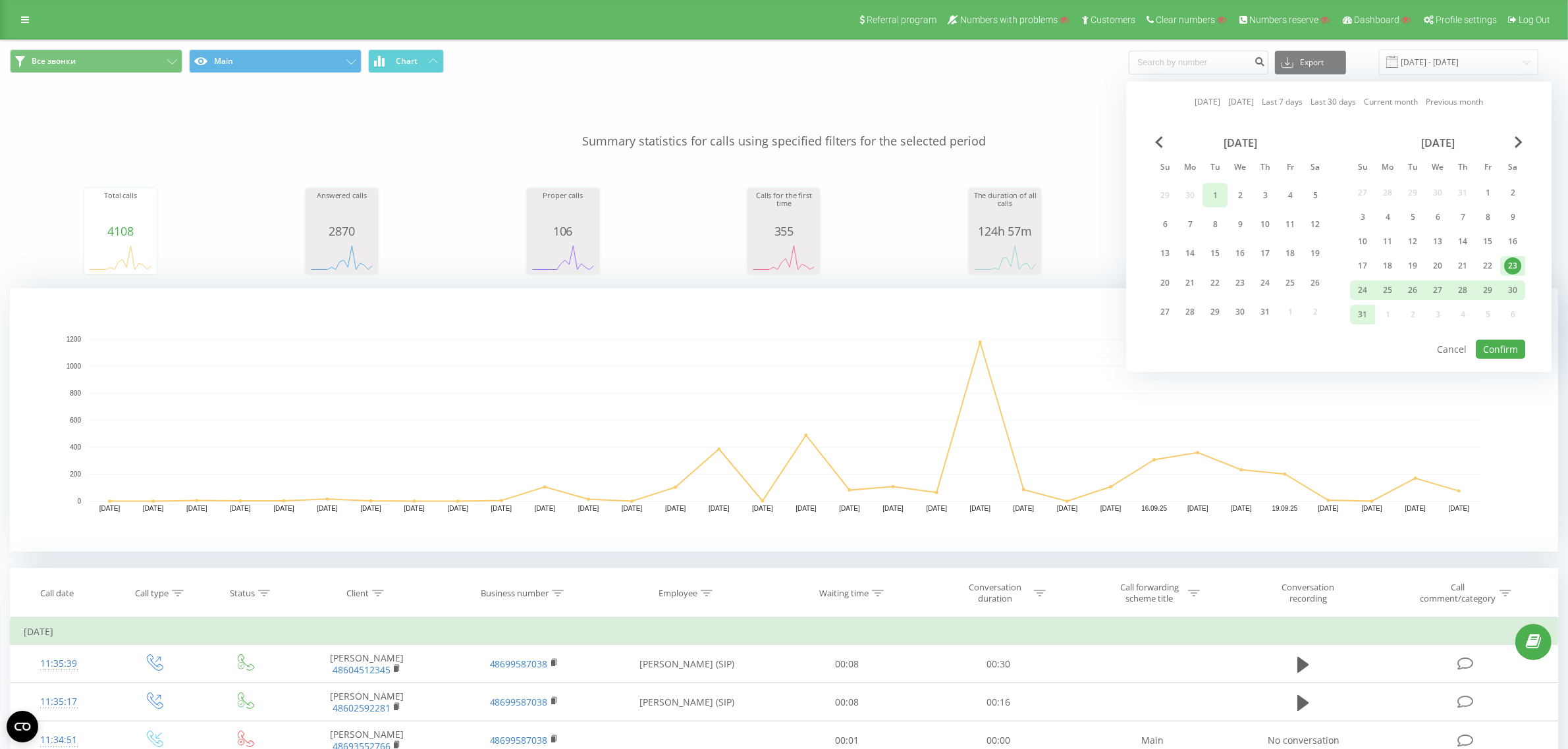
click at [1209, 192] on div "1" at bounding box center [1214, 195] width 17 height 17
click at [1520, 138] on span "Next Month" at bounding box center [1519, 141] width 8 height 12
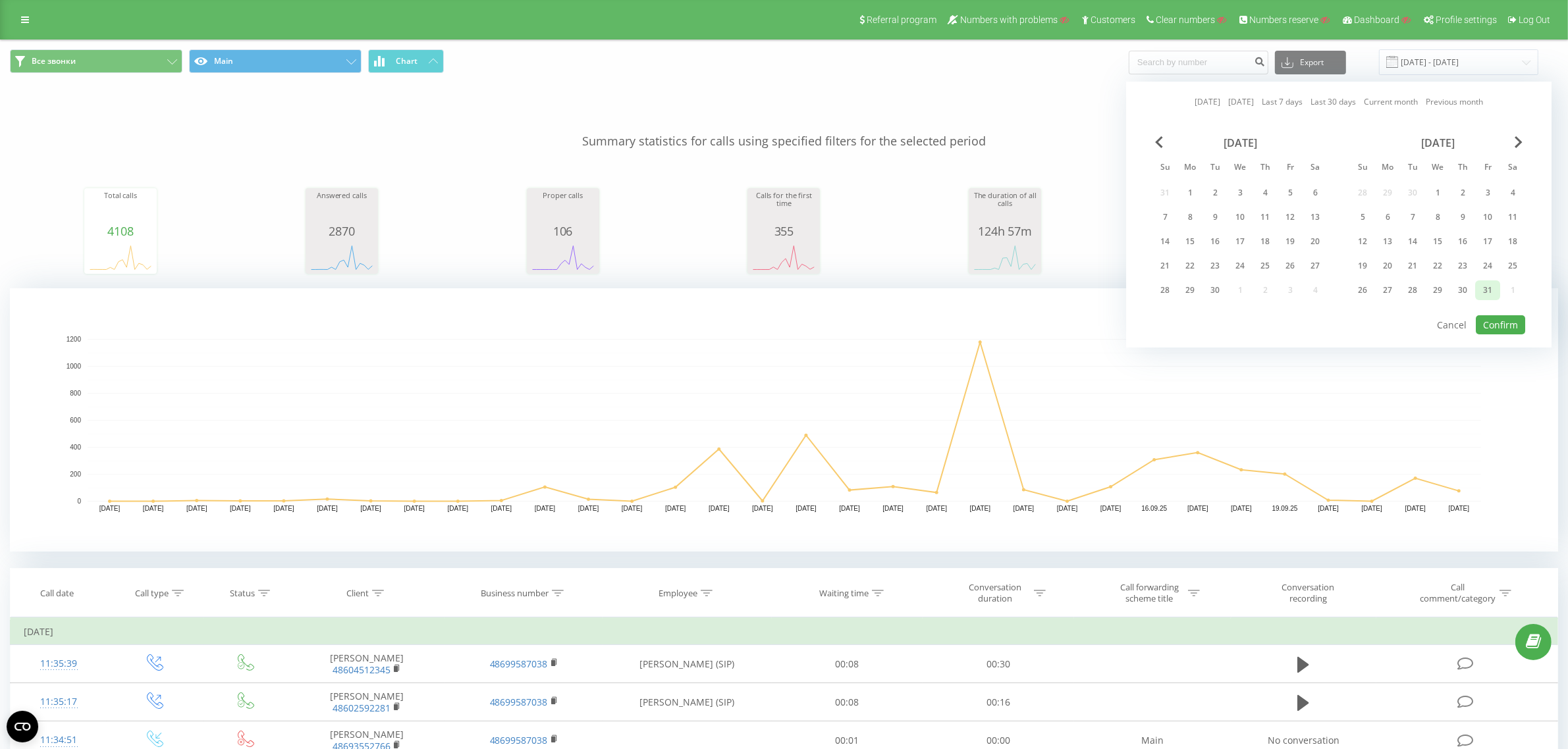
click at [1479, 286] on div "31" at bounding box center [1487, 290] width 17 height 17
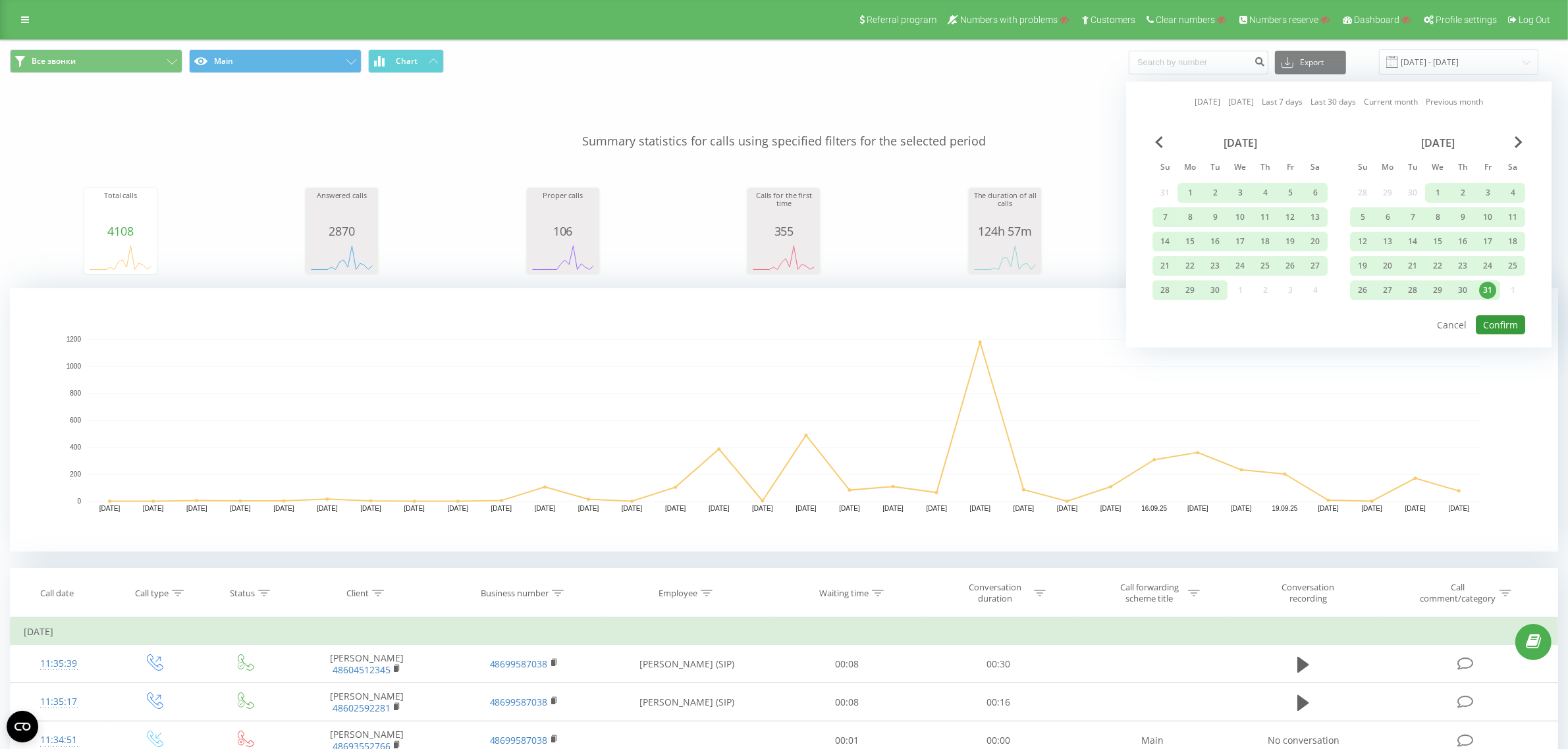
click at [1506, 321] on button "Confirm" at bounding box center [1500, 325] width 49 height 19
type input "01.07.2025 - 31.10.2025"
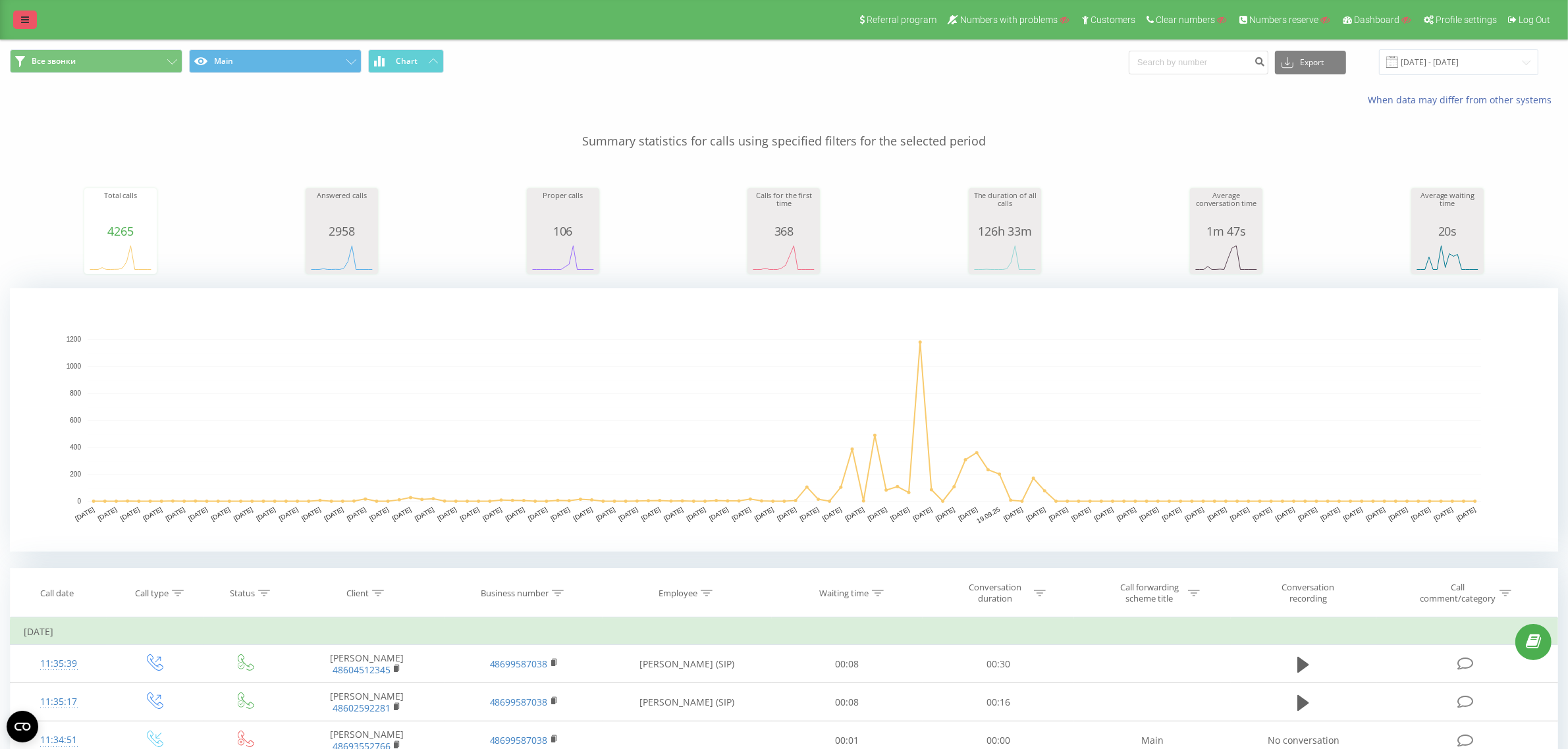
click at [27, 16] on icon at bounding box center [25, 19] width 8 height 9
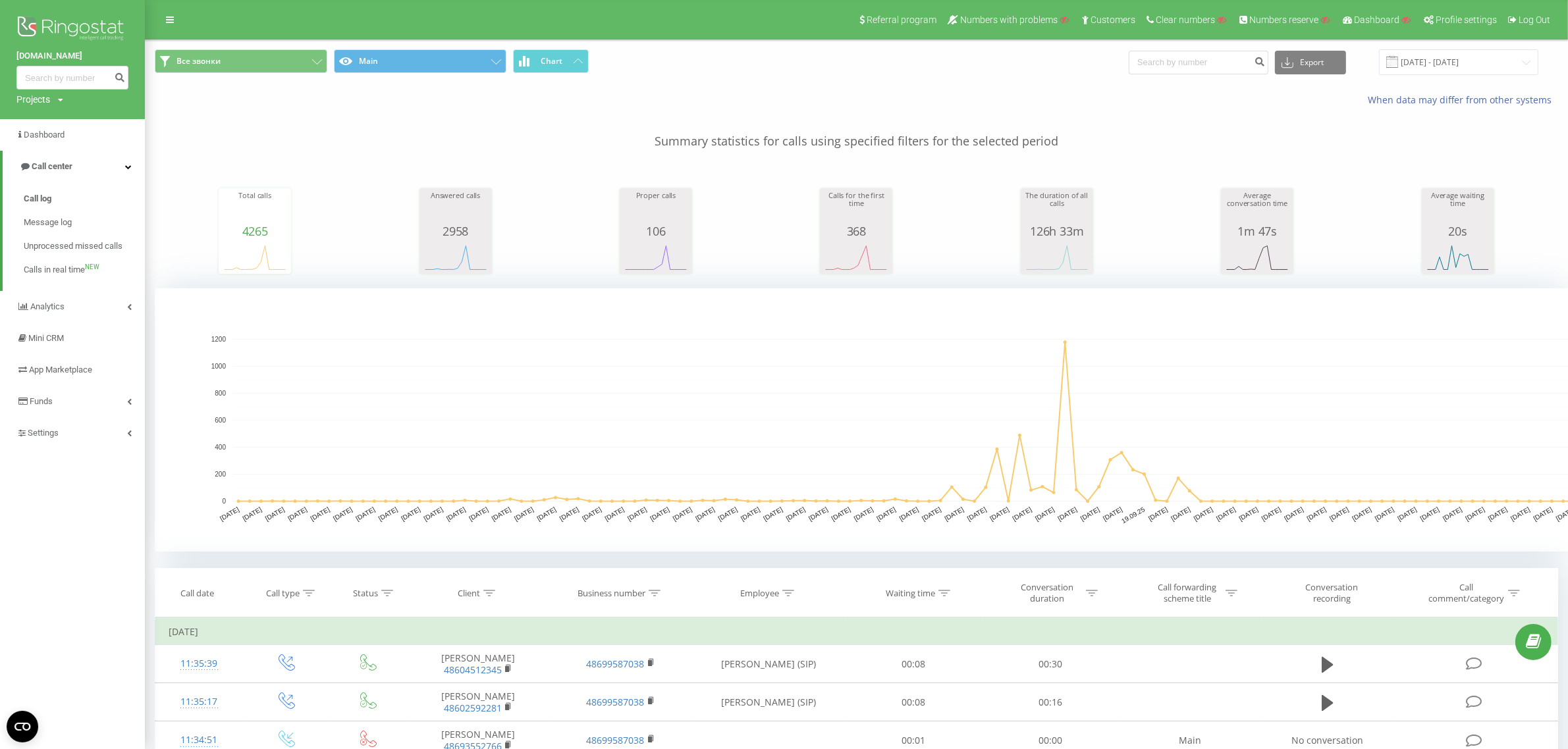
click at [31, 96] on div "Projects" at bounding box center [33, 99] width 34 height 13
click at [43, 122] on input "text" at bounding box center [53, 120] width 66 height 19
paste input "[DOMAIN_NAME]"
type input "[DOMAIN_NAME]"
click at [110, 116] on link "Search" at bounding box center [105, 120] width 39 height 19
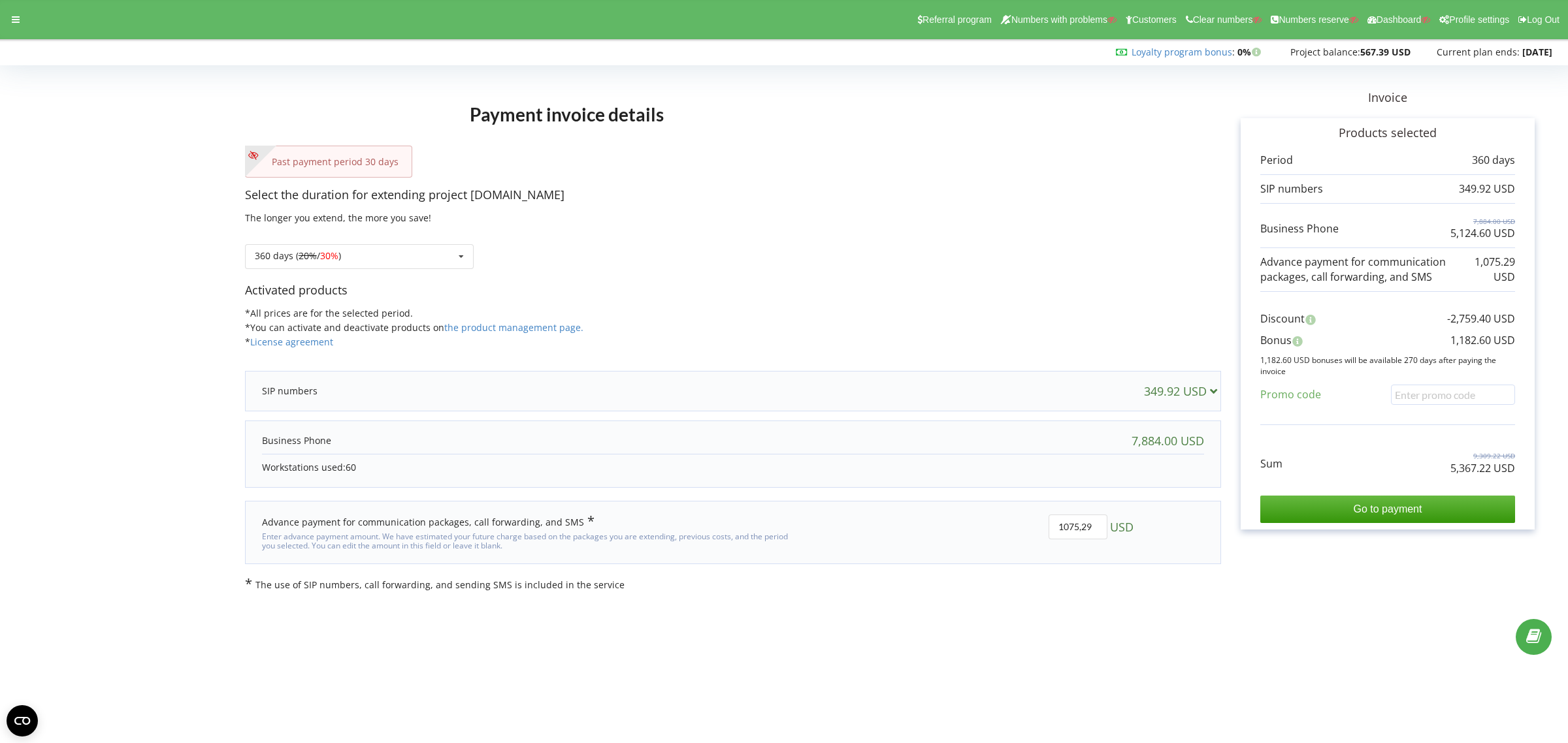
click at [79, 298] on form "Payment invoice details Past payment period 30 days Select the duration for ext…" at bounding box center [783, 331] width 1540 height 522
click at [264, 259] on div "360 days ( 20% / 30% )" at bounding box center [298, 256] width 86 height 9
click at [279, 302] on div "30 days" at bounding box center [359, 304] width 227 height 24
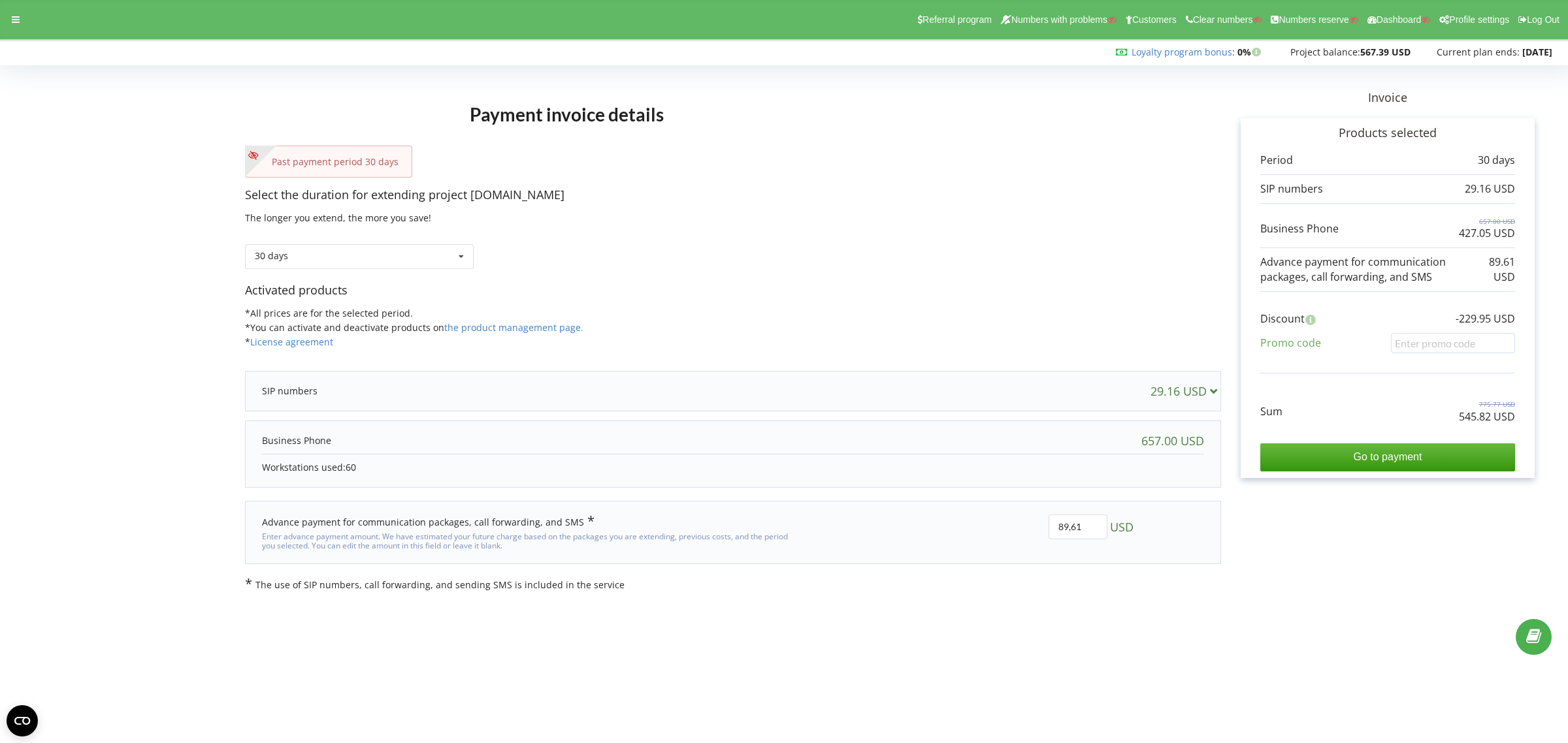
click at [853, 216] on div "Select the duration for extending project l-a-b-a.ua The longer you extend, the…" at bounding box center [732, 234] width 976 height 96
click at [1154, 247] on div "30 days Refill the balance without period 20%" at bounding box center [732, 246] width 976 height 44
drag, startPoint x: 1096, startPoint y: 521, endPoint x: 1030, endPoint y: 518, distance: 66.1
click at [1030, 518] on div "89,61 USD" at bounding box center [976, 532] width 334 height 55
type input "0"
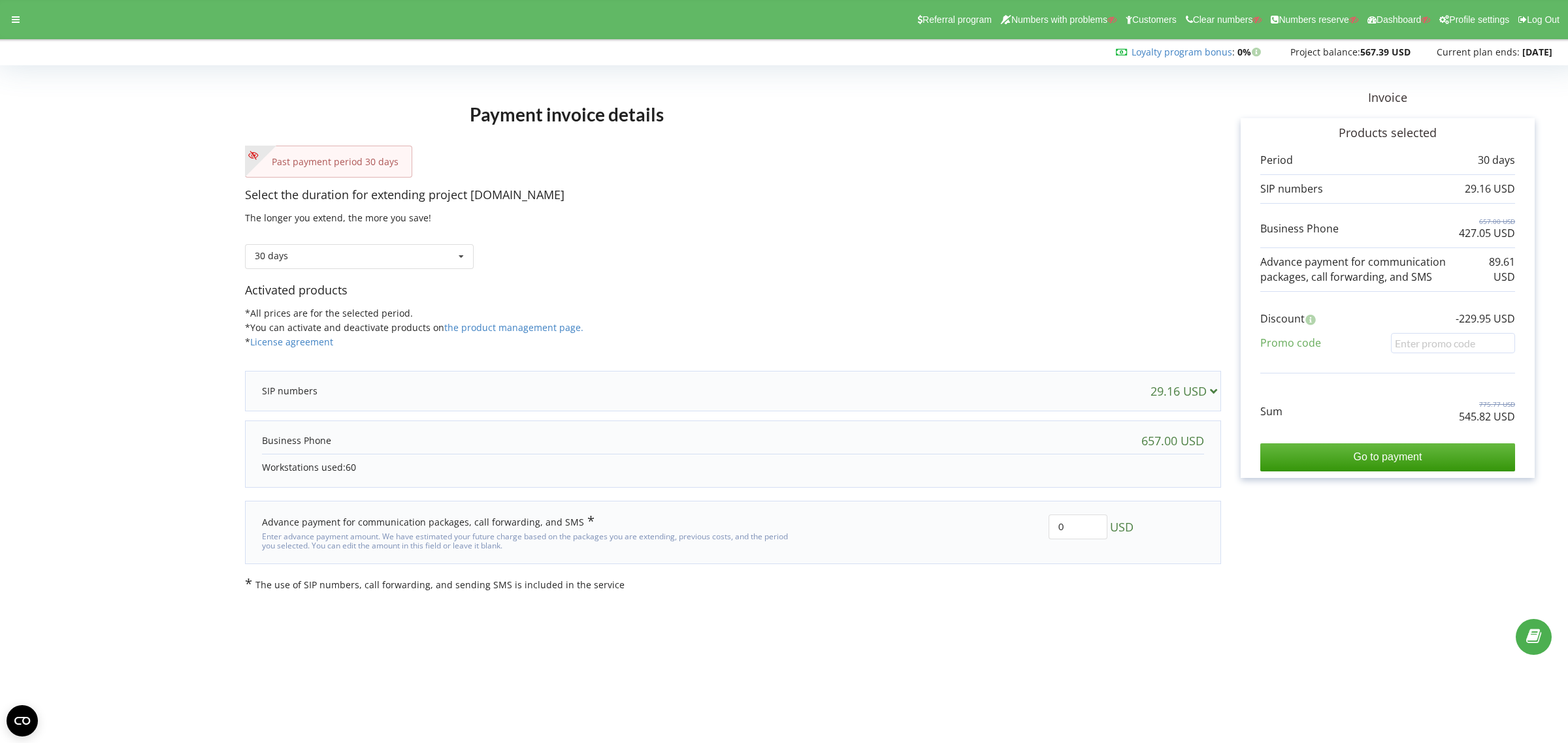
click at [1318, 546] on div "Payment invoice details Past payment period 30 days Select the duration for ext…" at bounding box center [783, 331] width 1540 height 522
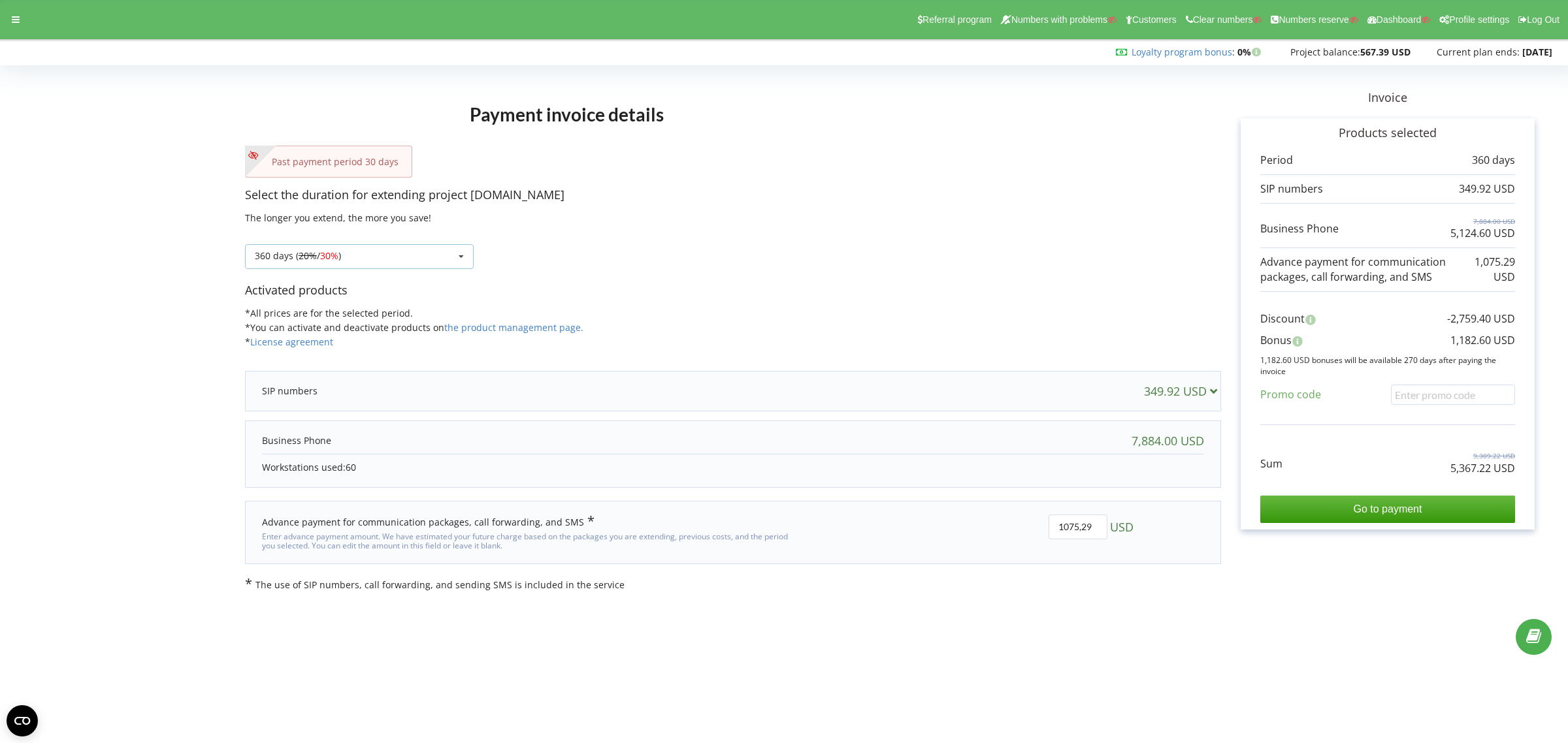
click at [331, 254] on span "30%" at bounding box center [329, 256] width 18 height 12
click at [298, 304] on div "30 days" at bounding box center [359, 304] width 227 height 24
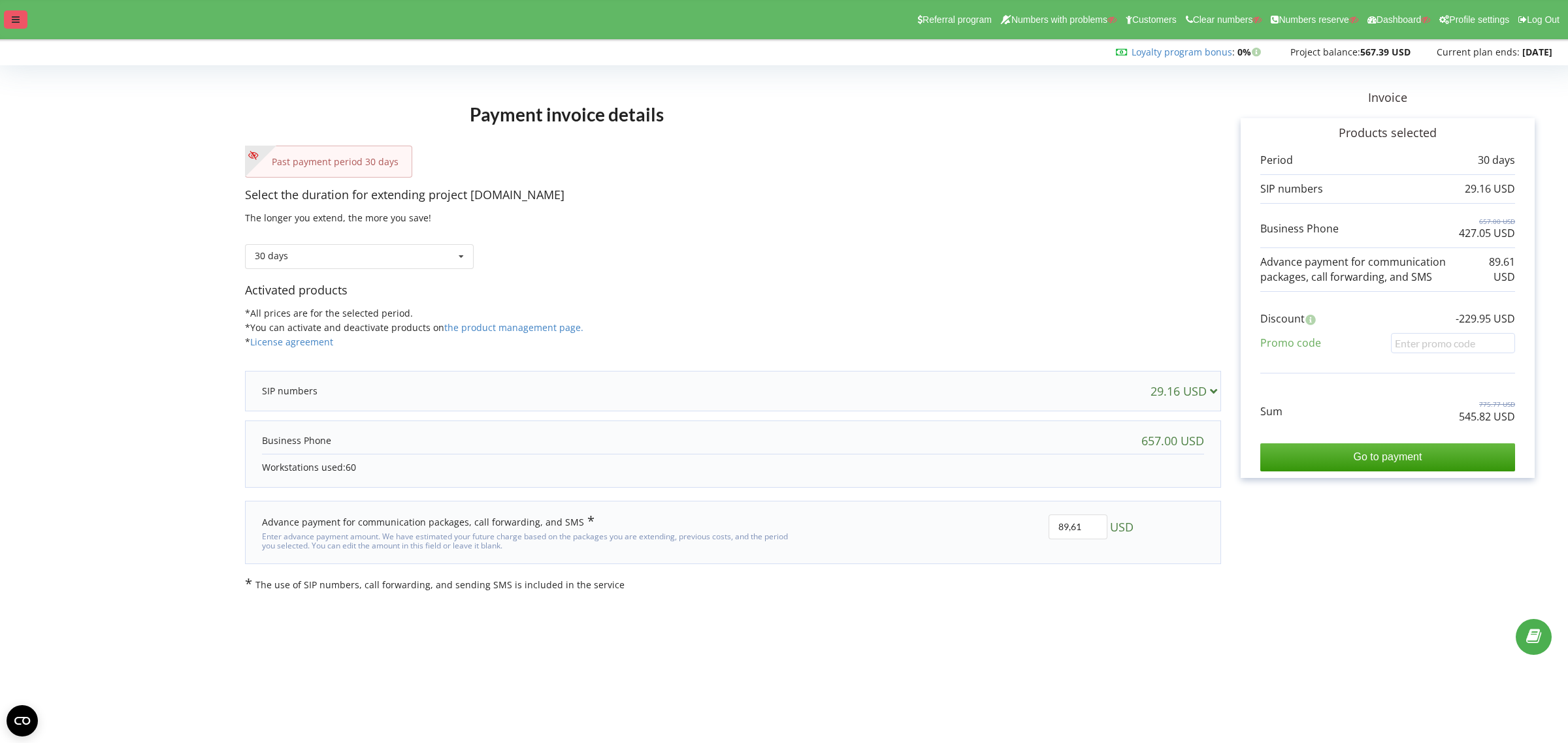
click at [22, 18] on div at bounding box center [16, 19] width 24 height 18
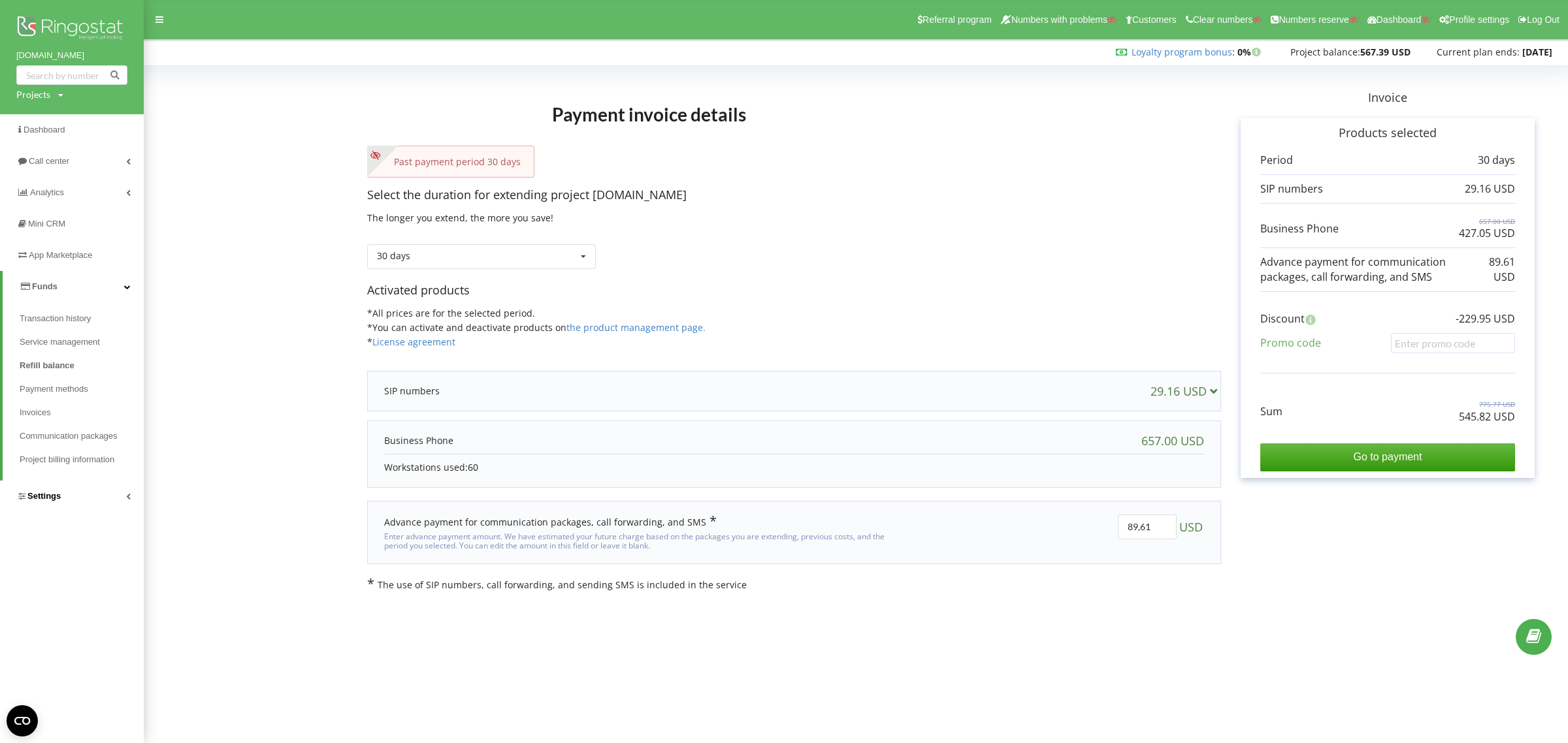
click at [41, 493] on span "Settings" at bounding box center [43, 496] width 33 height 9
click at [51, 351] on span "General settings" at bounding box center [64, 353] width 66 height 13
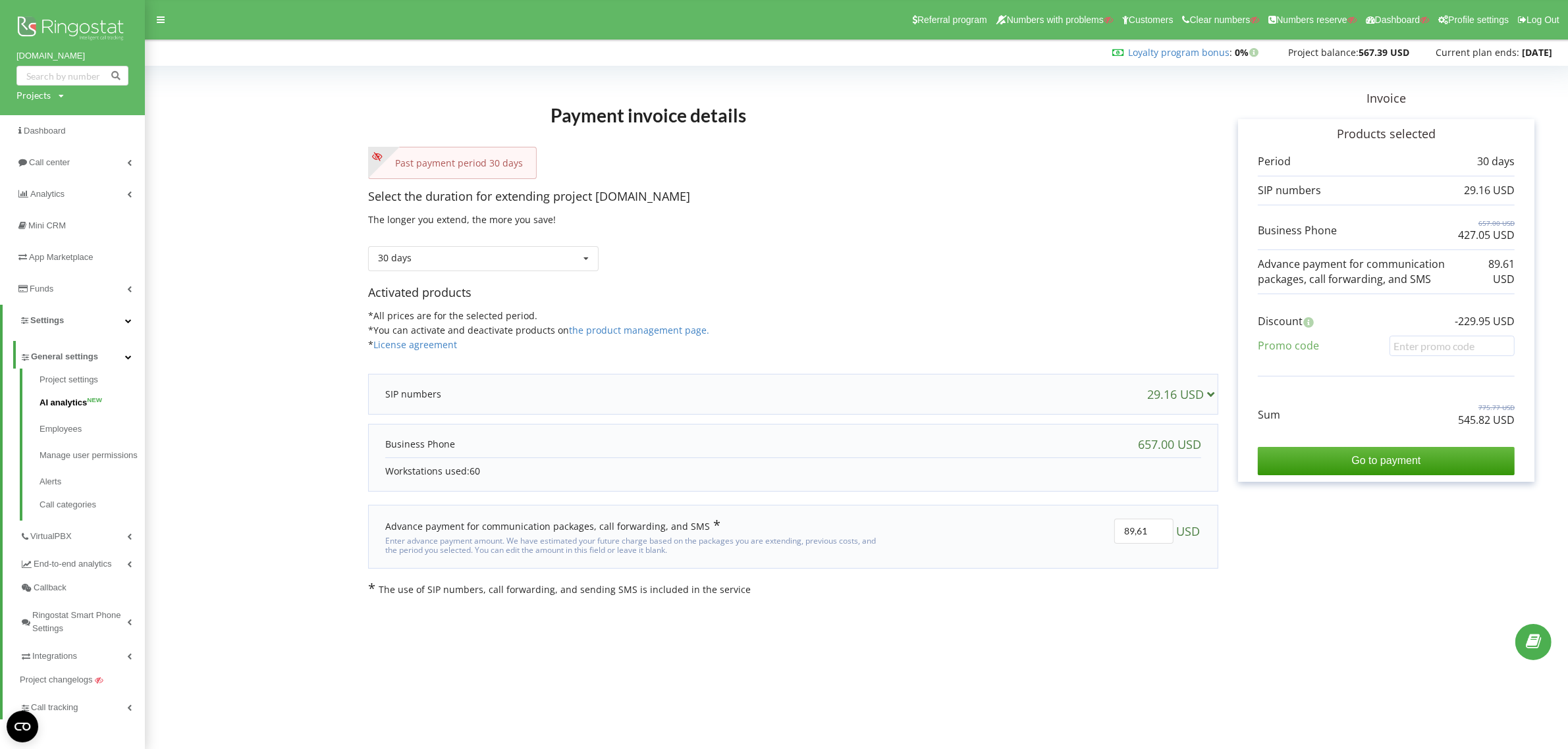
click at [55, 400] on link "AI analytics NEW" at bounding box center [92, 403] width 105 height 27
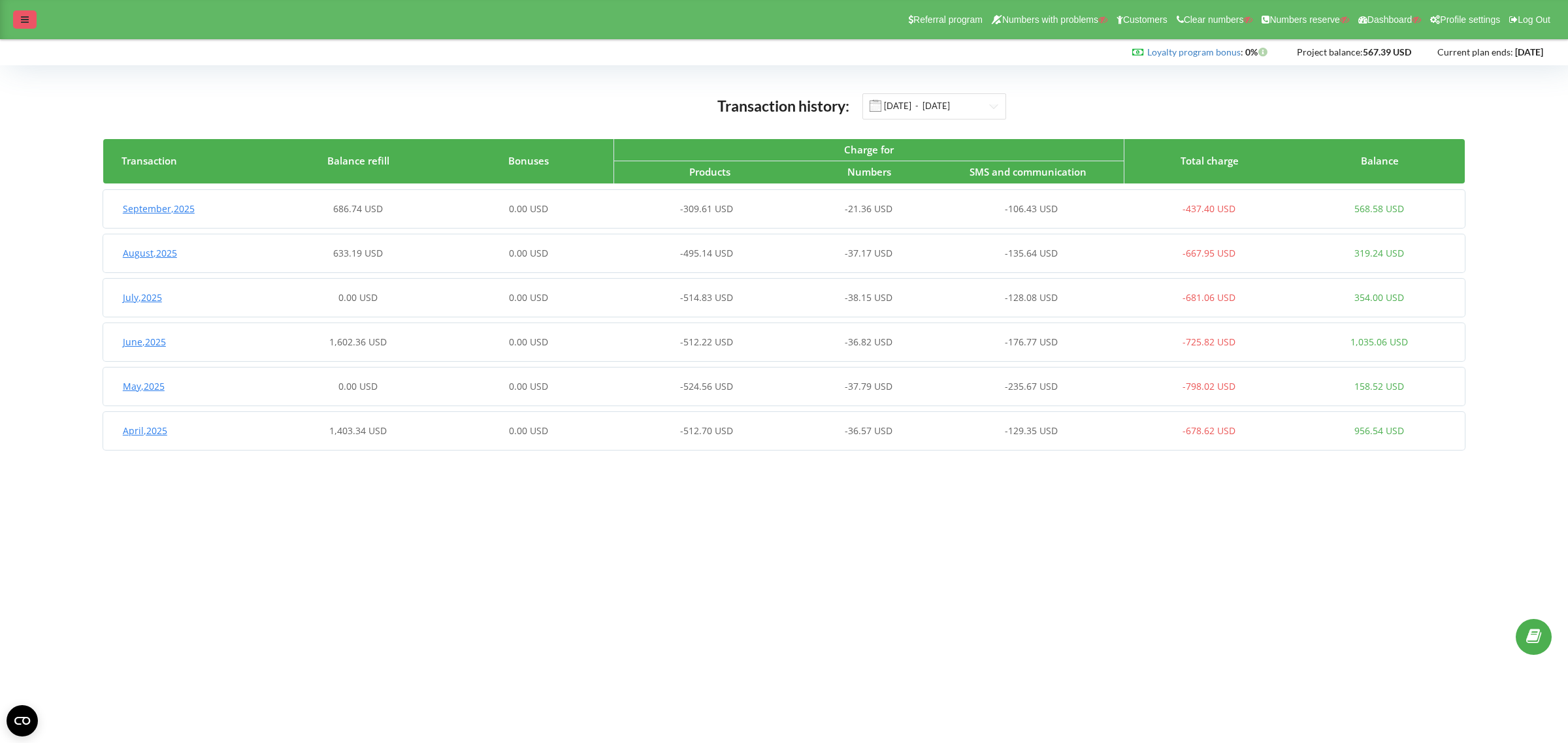
click at [28, 24] on icon at bounding box center [25, 19] width 8 height 9
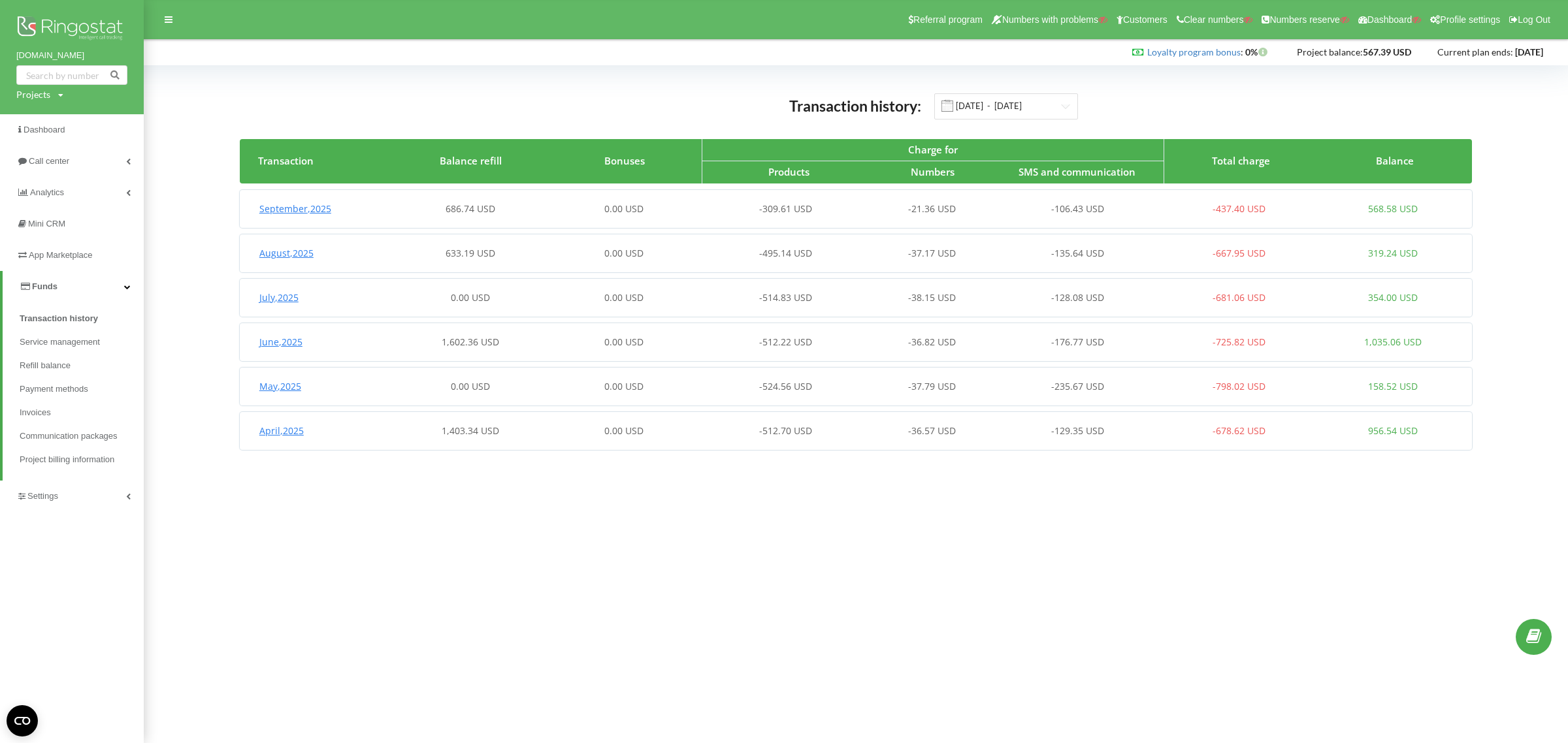
click at [743, 209] on div "-309.61 USD" at bounding box center [777, 209] width 153 height 13
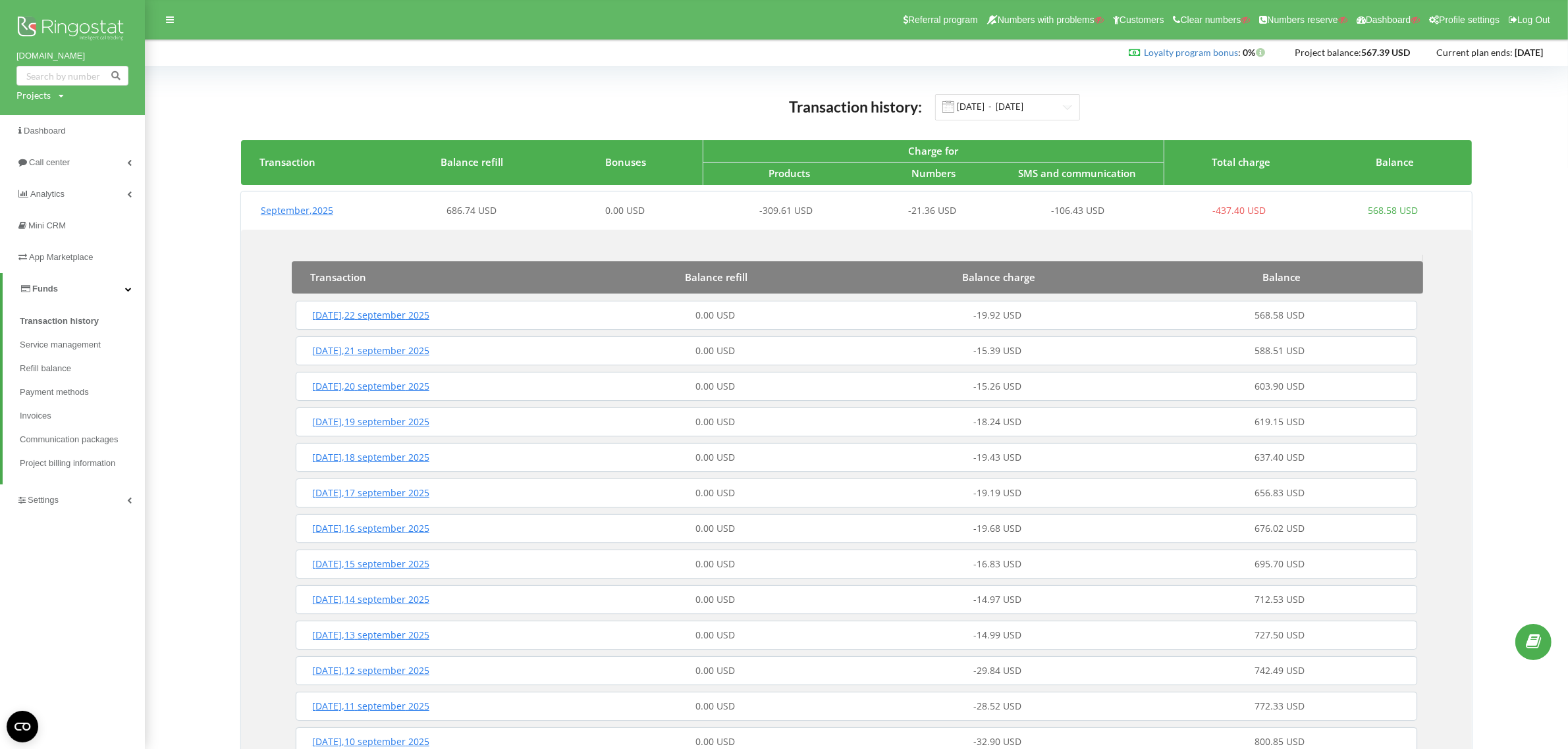
click at [804, 386] on div "0.00 USD" at bounding box center [715, 386] width 282 height 13
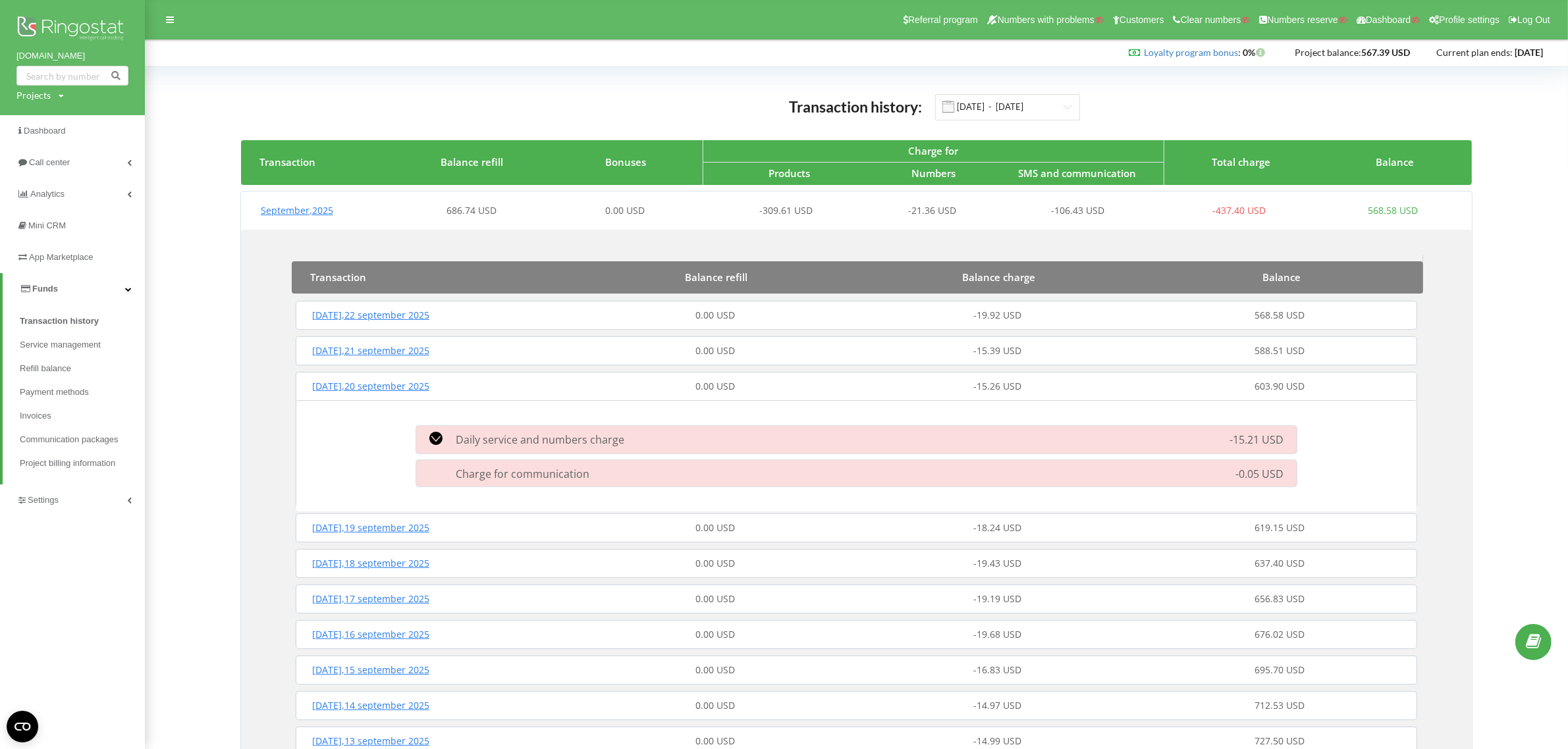
click at [858, 624] on div "[DATE] 0.00 USD -19.68 USD 676.02 USD" at bounding box center [857, 634] width 1128 height 31
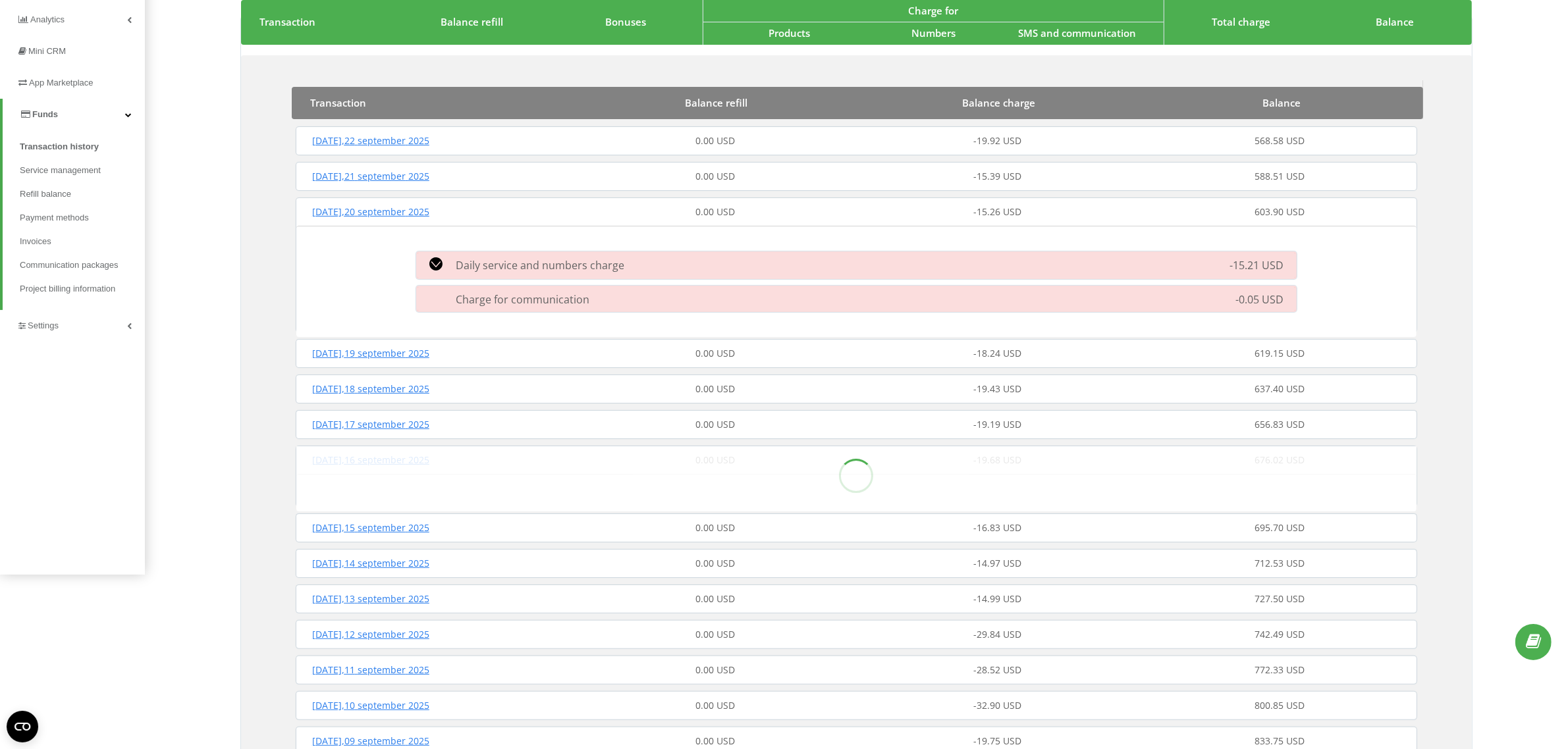
scroll to position [329, 0]
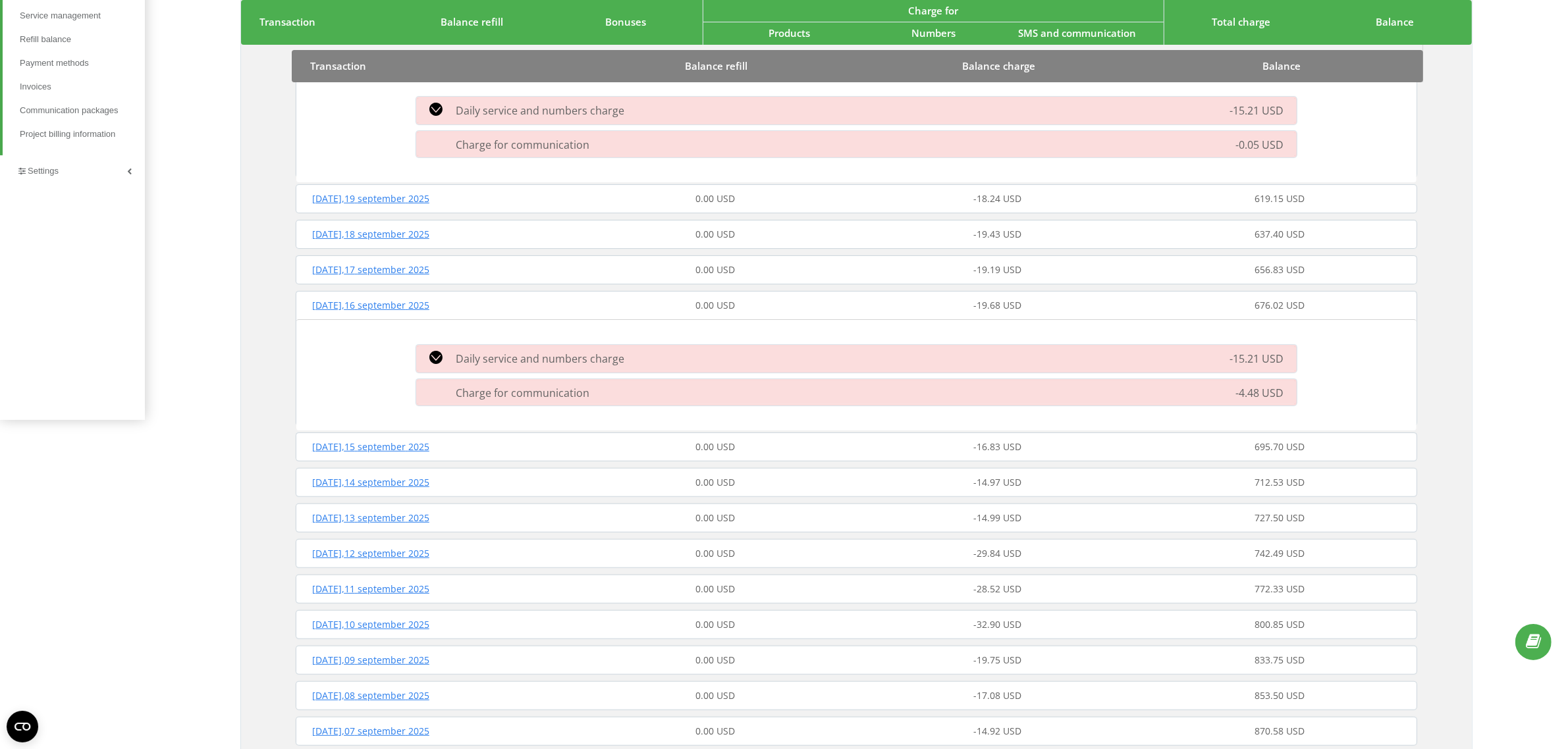
click at [855, 507] on div "[DATE] 0.00 USD -14.99 USD 727.50 USD" at bounding box center [857, 518] width 1128 height 31
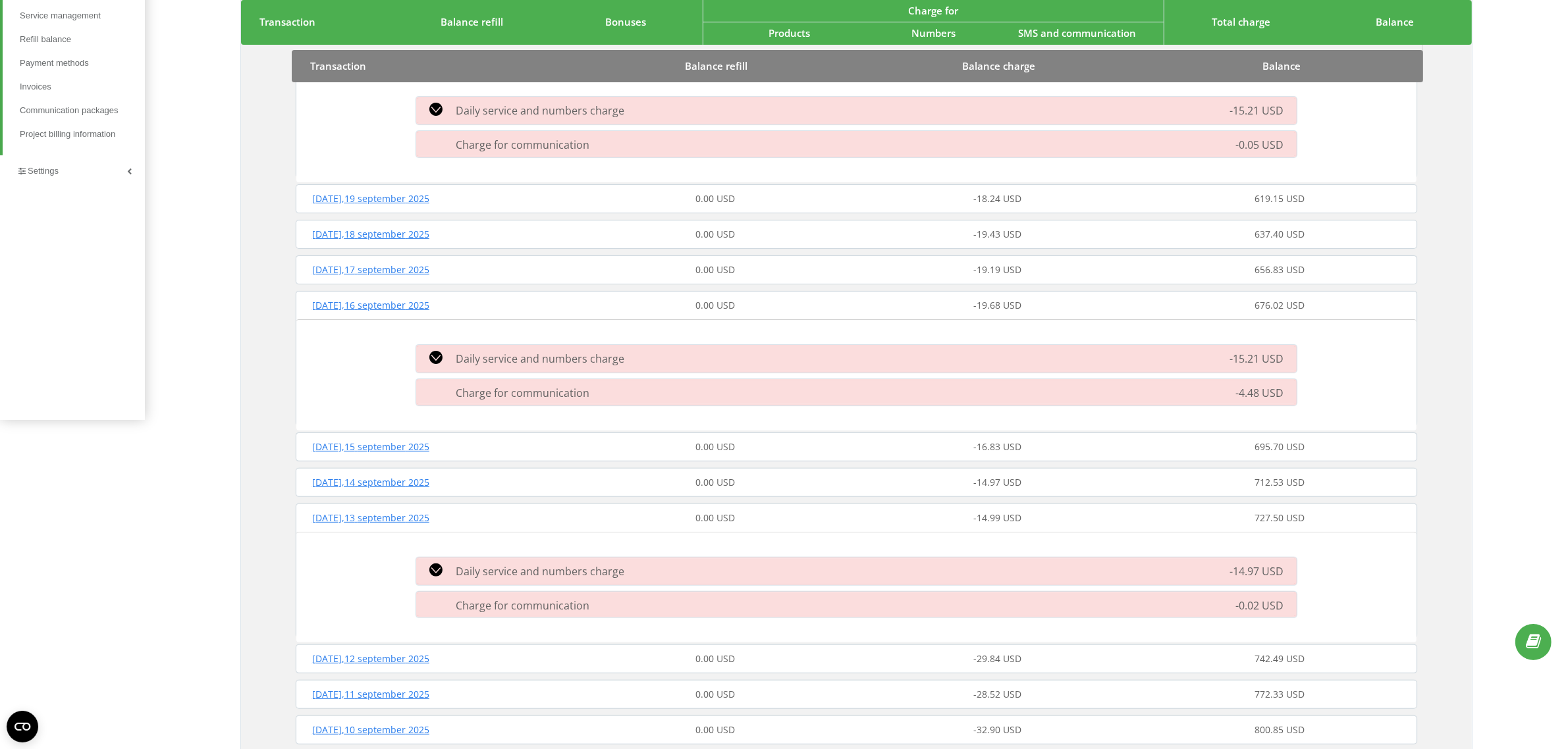
click at [159, 200] on div "Transaction history: [DATE] - [DATE] Transaction Balance refill Bonuses Charge …" at bounding box center [856, 542] width 1396 height 1583
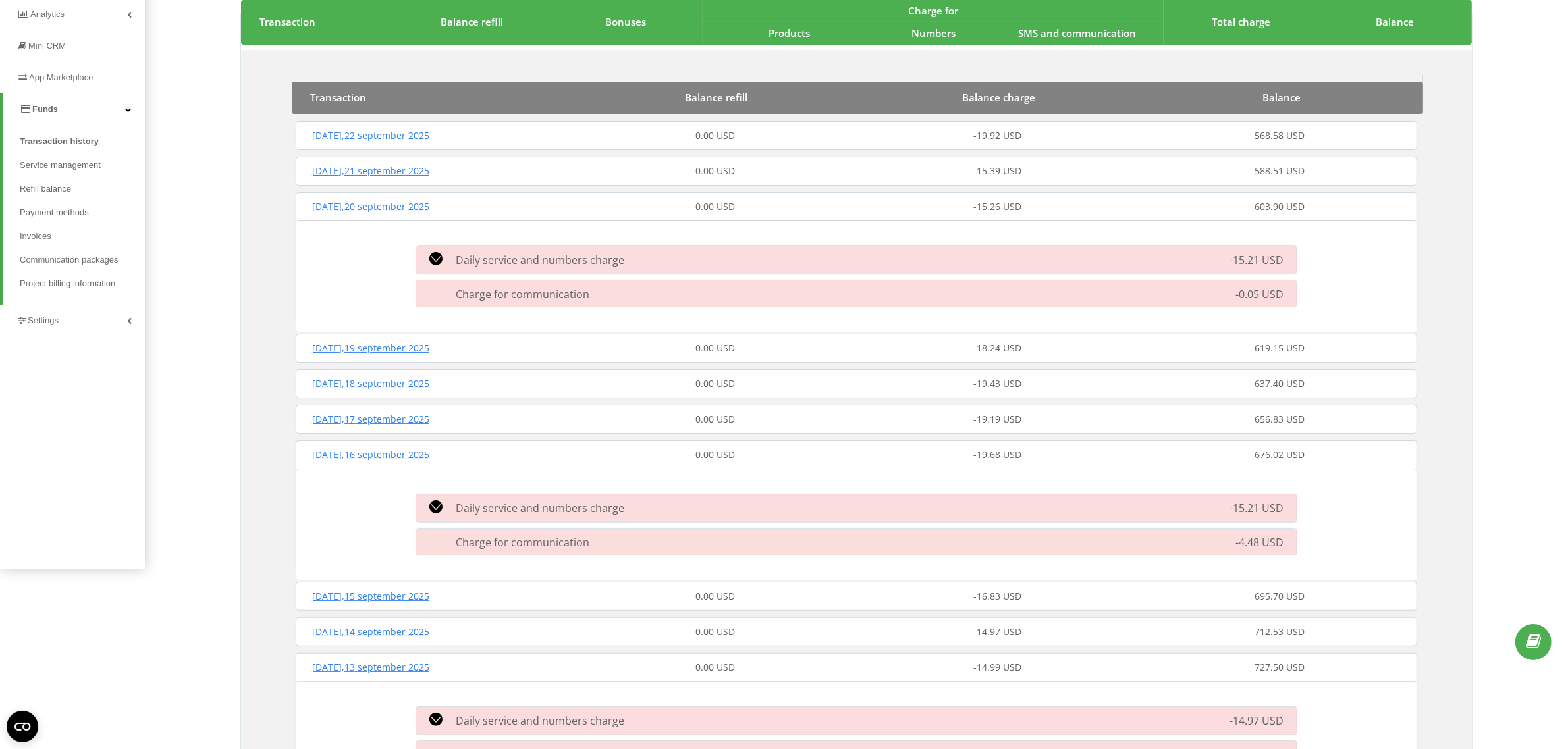
scroll to position [0, 0]
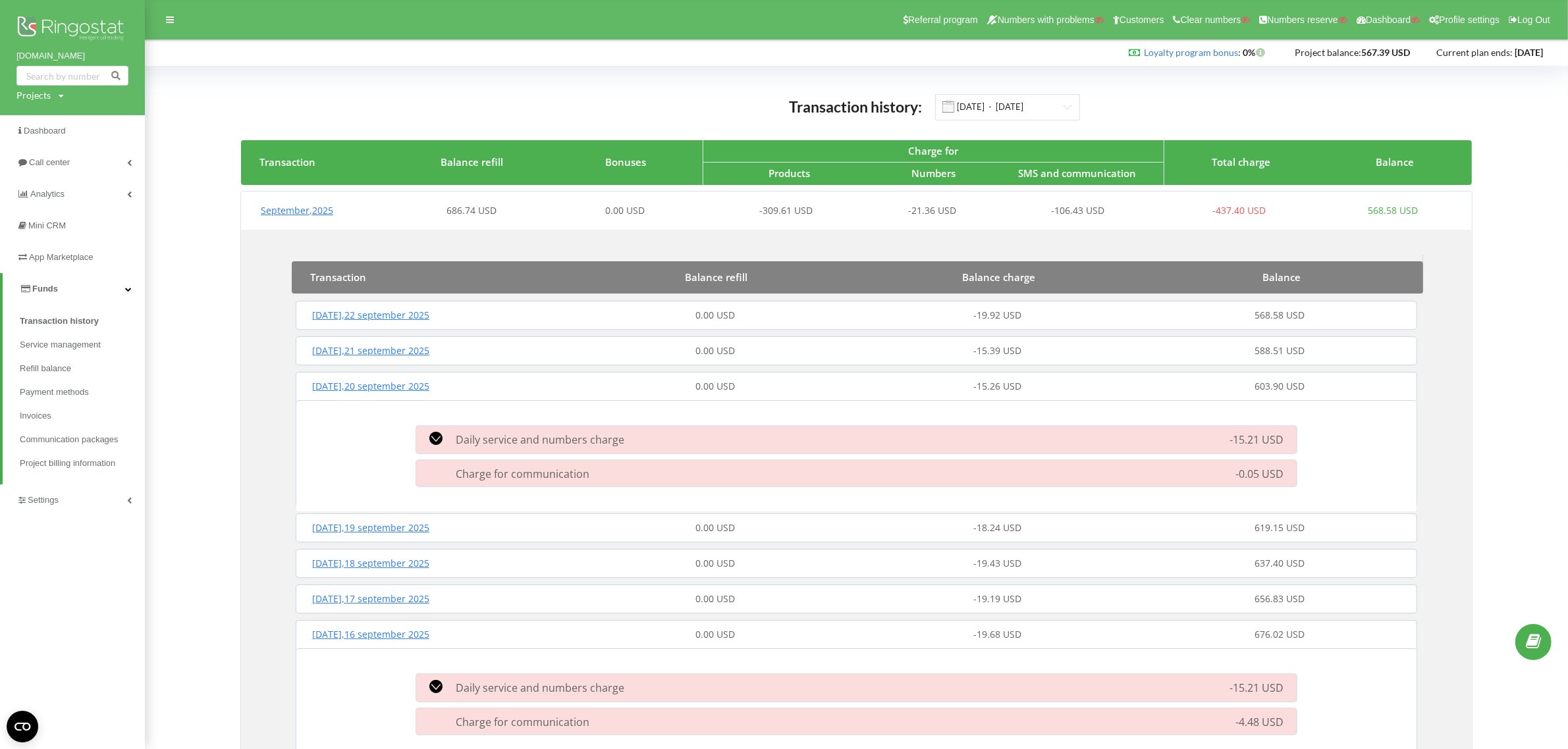
click at [31, 93] on div "Projects" at bounding box center [34, 95] width 34 height 13
drag, startPoint x: 50, startPoint y: 119, endPoint x: 76, endPoint y: 122, distance: 26.2
click at [51, 119] on input "text" at bounding box center [57, 123] width 66 height 19
paste input "[DOMAIN_NAME]"
type input "[DOMAIN_NAME]"
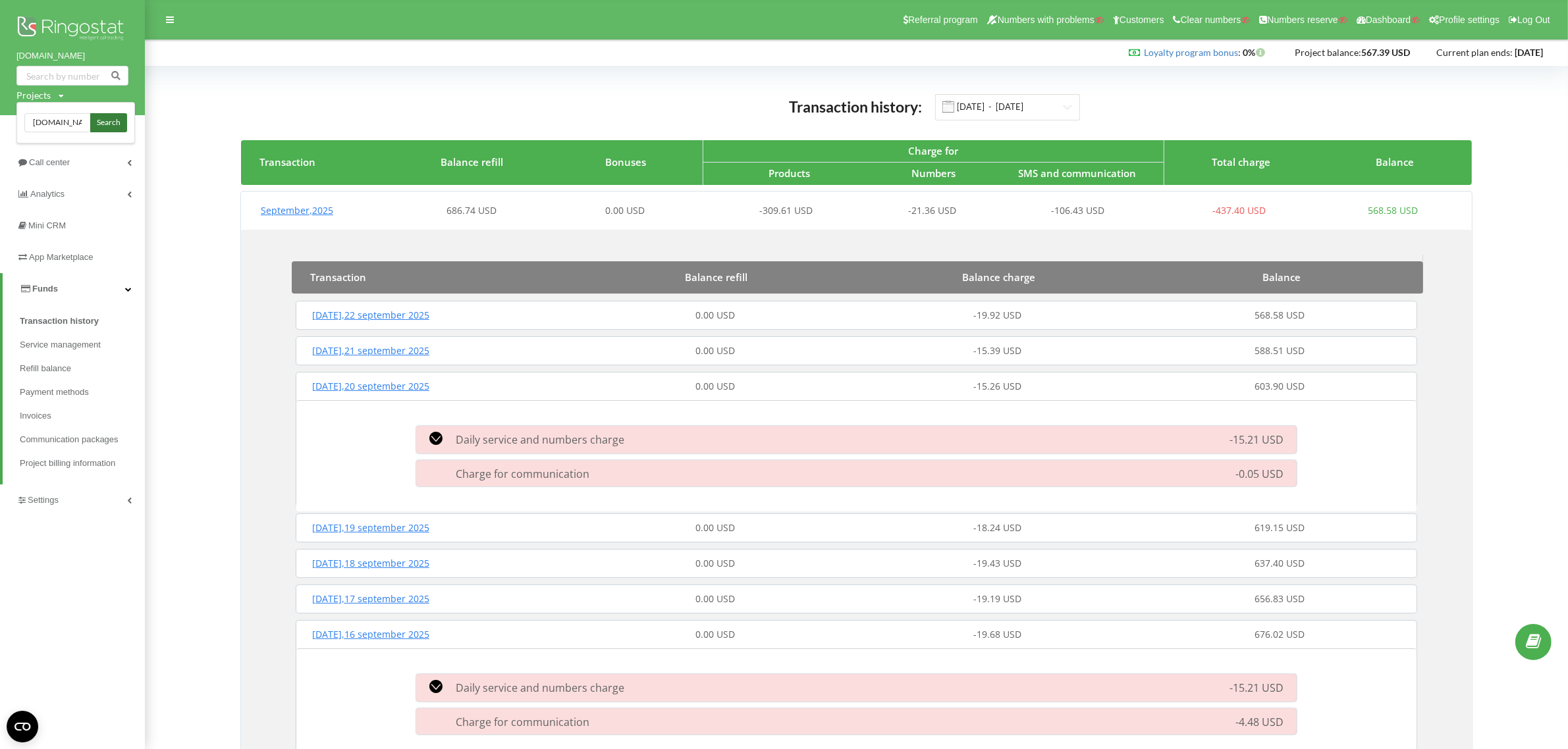
click at [105, 122] on span "Search" at bounding box center [109, 122] width 24 height 12
